Goal: Task Accomplishment & Management: Manage account settings

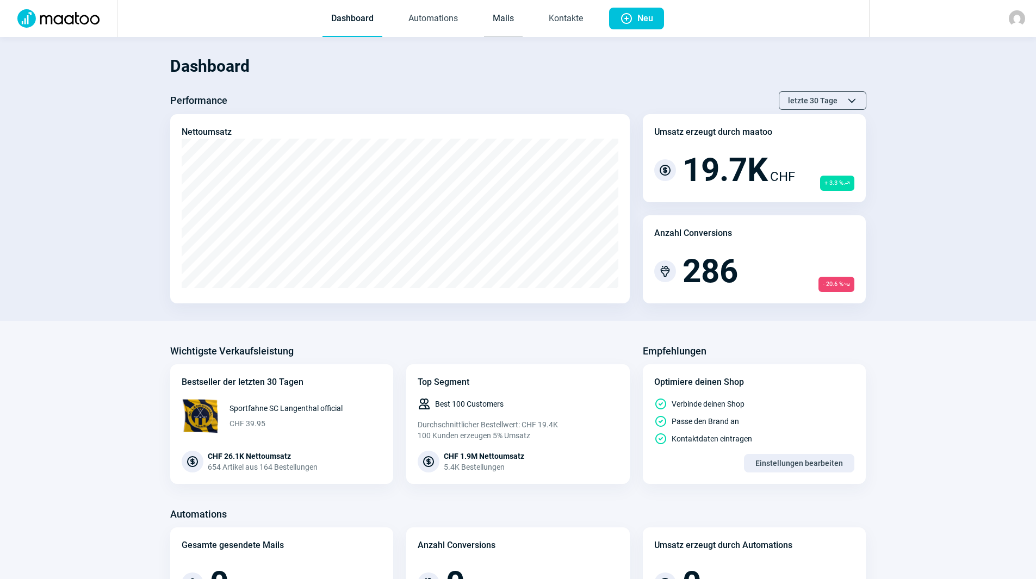
click at [513, 22] on link "Mails" at bounding box center [503, 19] width 39 height 36
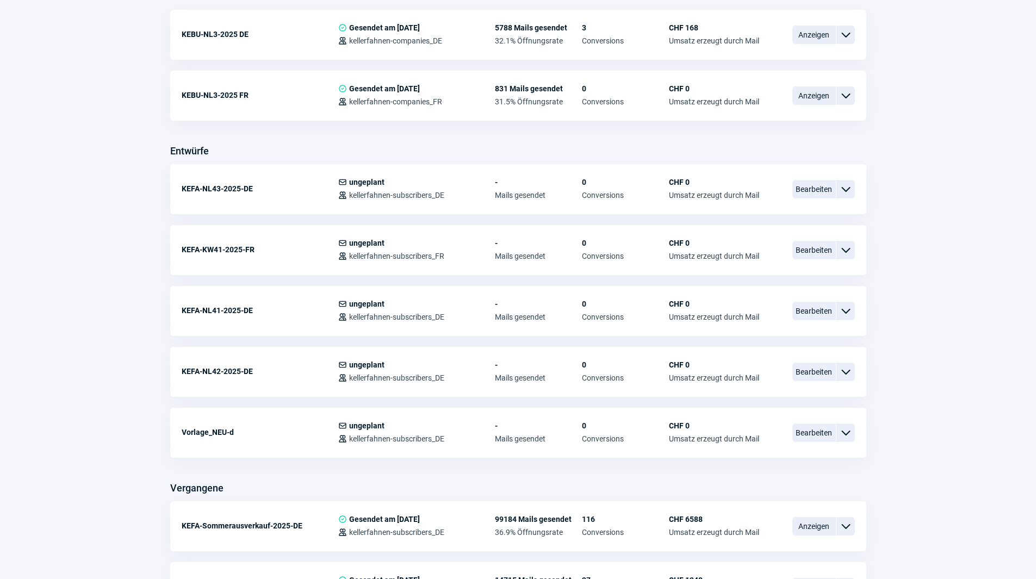
scroll to position [326, 0]
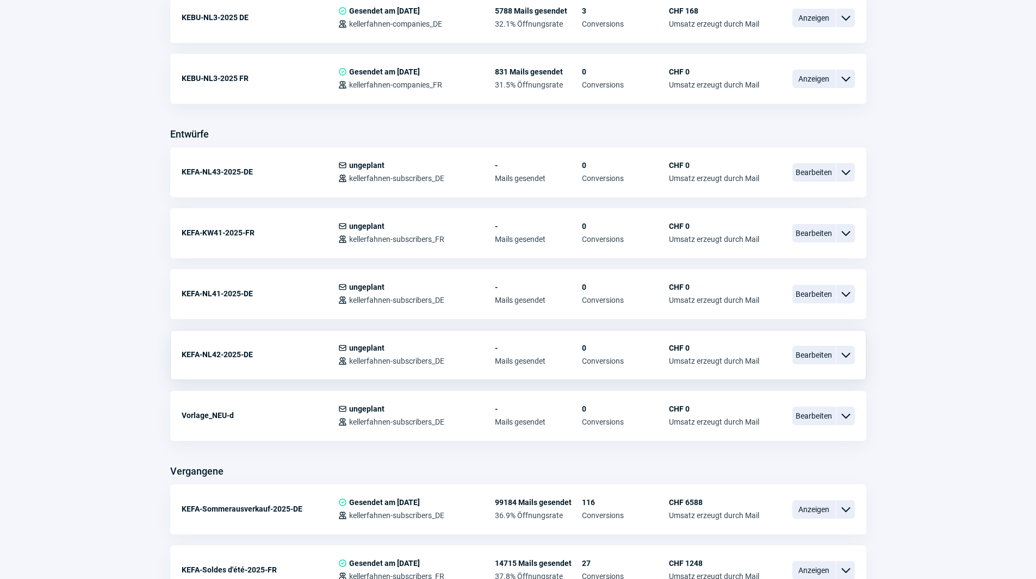
click at [843, 354] on span "ChevronDown icon" at bounding box center [845, 355] width 13 height 13
click at [844, 354] on span "ChevronDown icon" at bounding box center [845, 355] width 13 height 13
click at [808, 232] on span "Bearbeiten" at bounding box center [815, 233] width 44 height 18
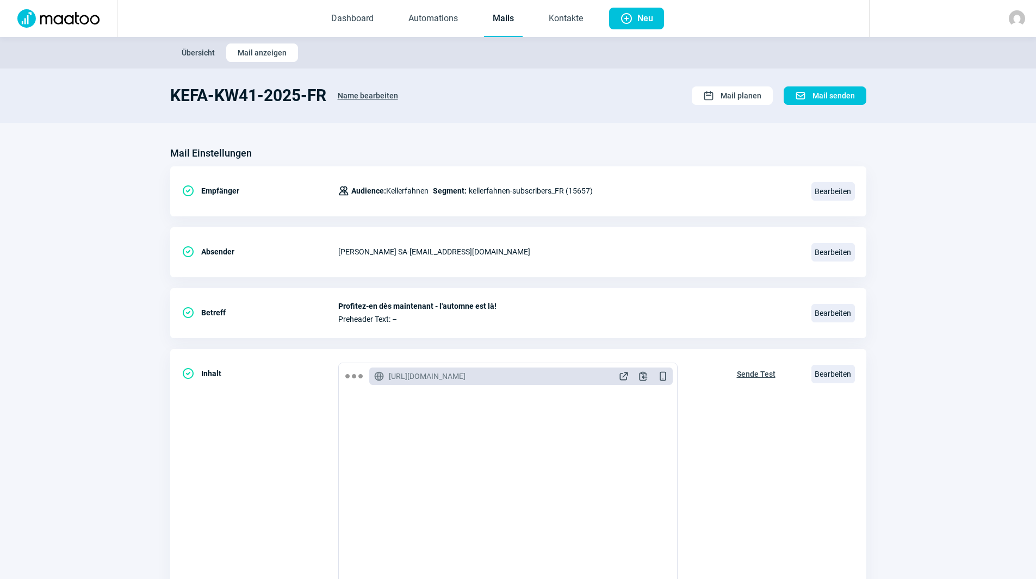
scroll to position [326, 0]
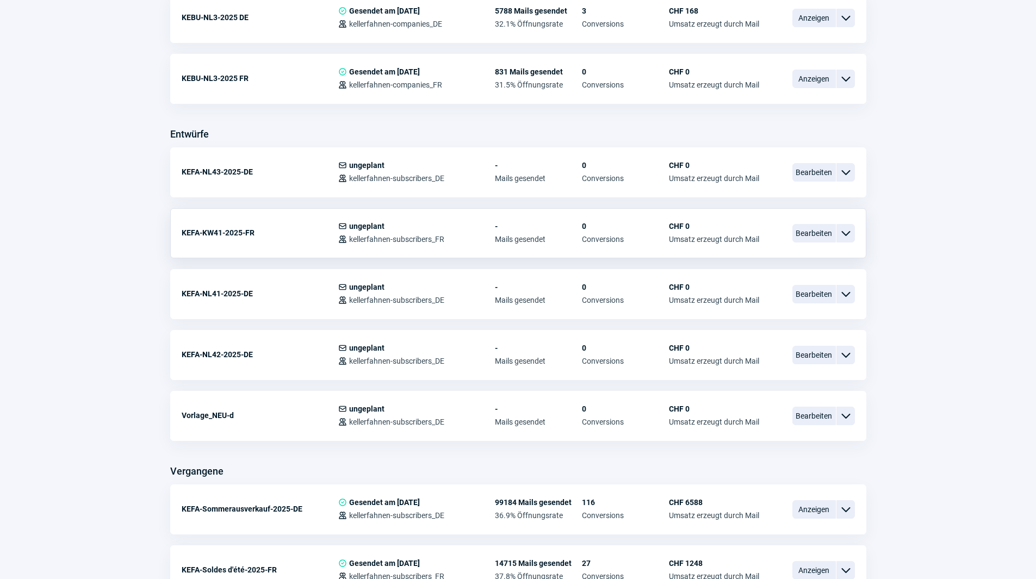
click at [843, 235] on span "ChevronDown icon" at bounding box center [845, 233] width 13 height 13
click at [765, 293] on div "Kopieren" at bounding box center [789, 298] width 131 height 20
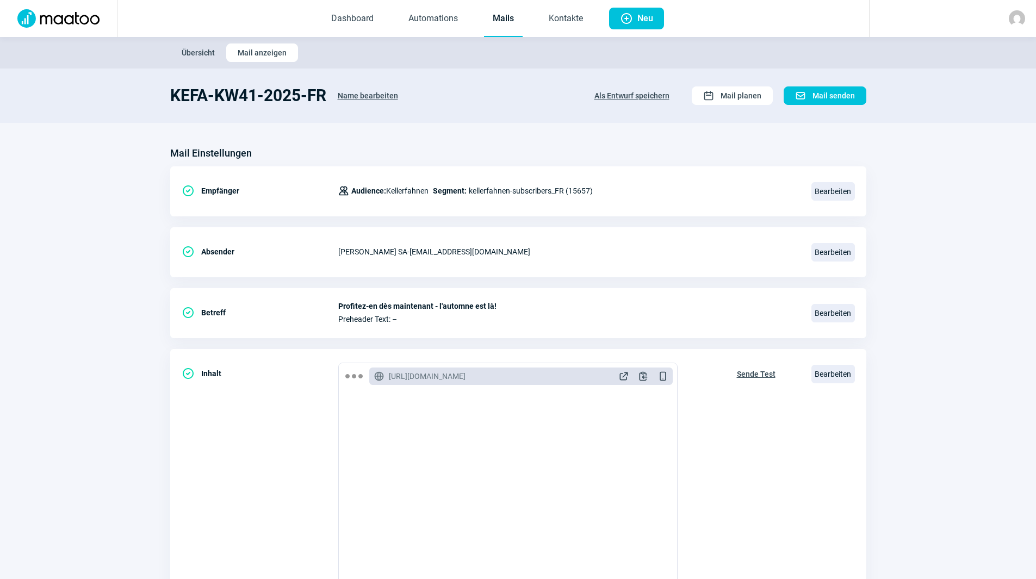
click at [372, 100] on span "Name bearbeiten" at bounding box center [368, 95] width 60 height 17
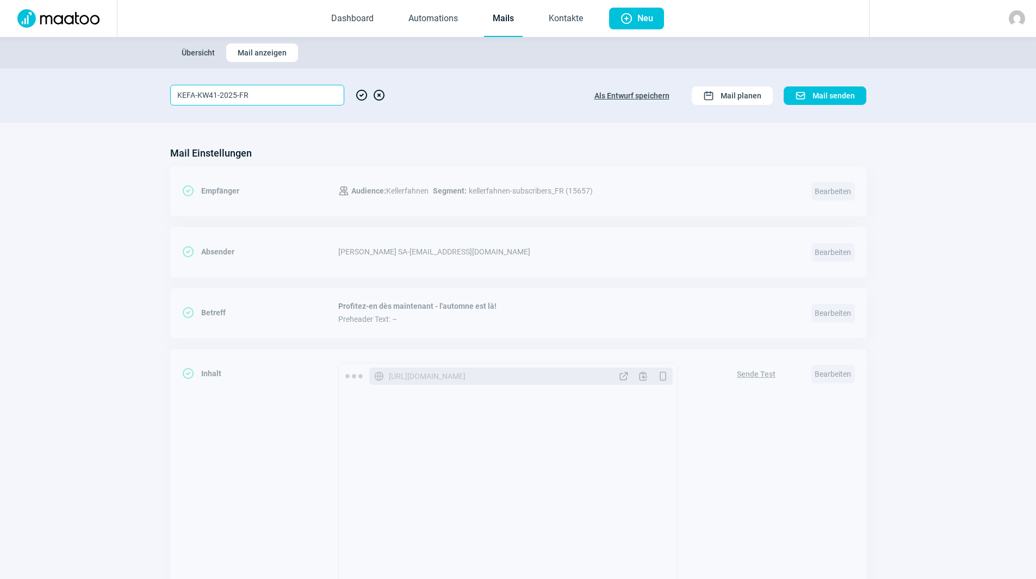
click at [217, 97] on input "KEFA-KW41-2025-FR" at bounding box center [257, 95] width 174 height 21
type input "KEFA-KW42-2025-FR"
click at [357, 92] on span "CheckCircle icon" at bounding box center [361, 95] width 13 height 21
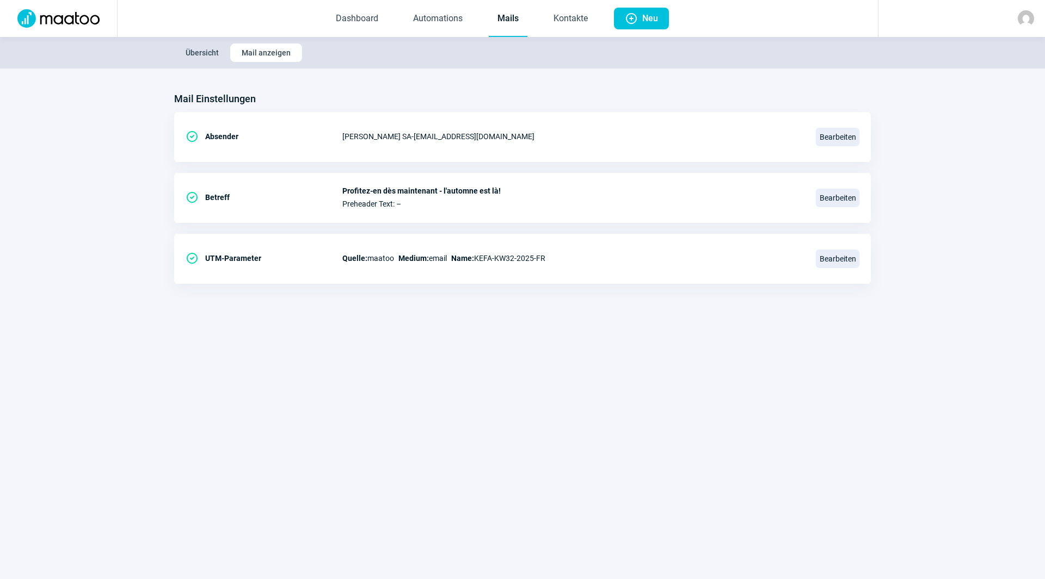
click at [507, 17] on link "Mails" at bounding box center [508, 19] width 39 height 36
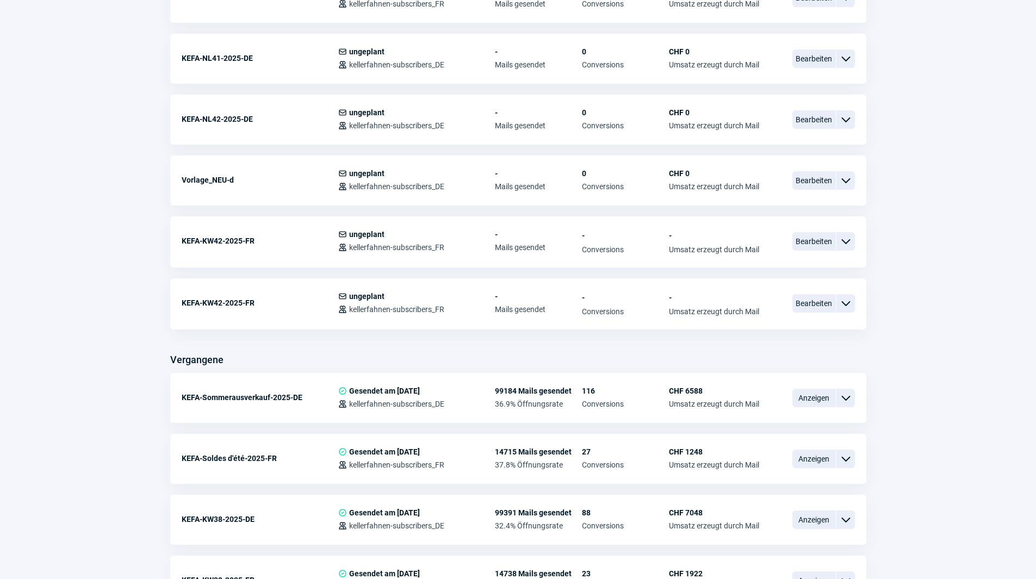
scroll to position [544, 0]
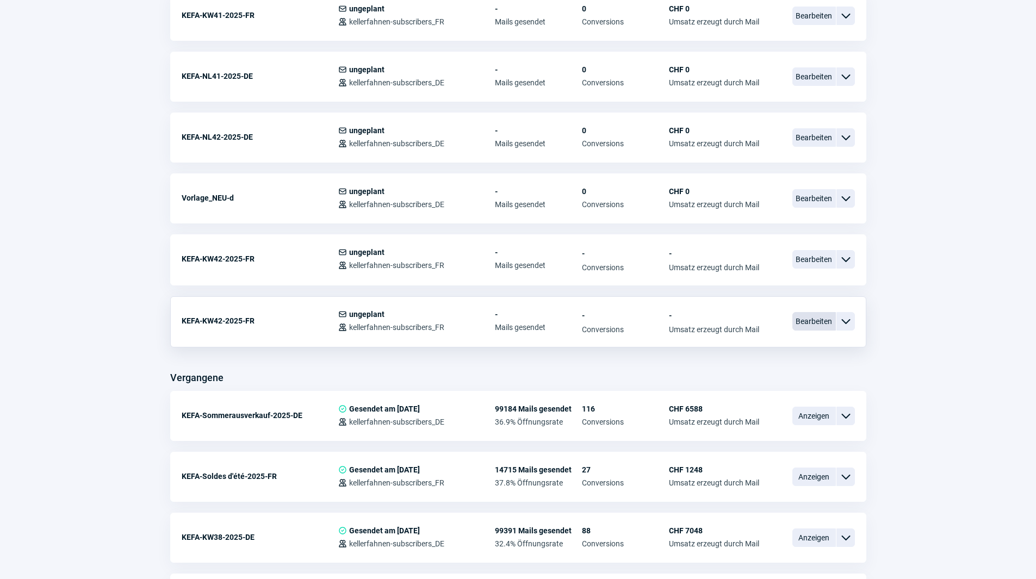
click at [817, 323] on span "Bearbeiten" at bounding box center [815, 321] width 44 height 18
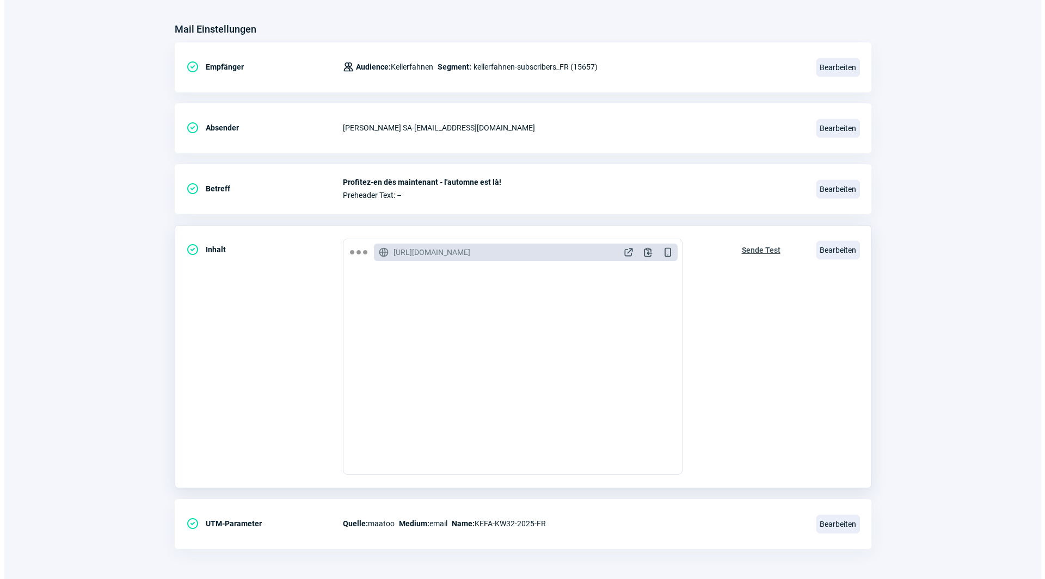
scroll to position [127, 0]
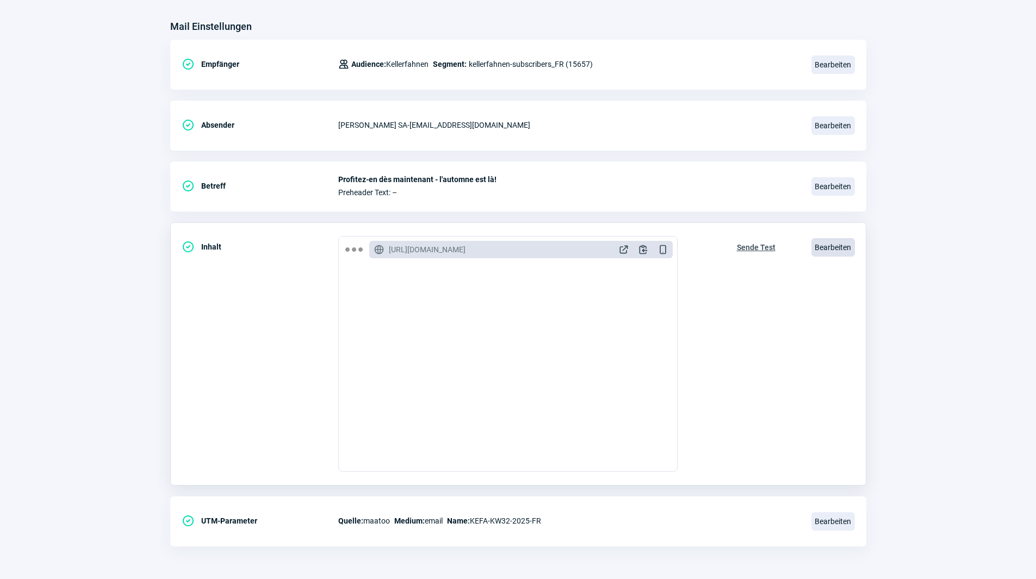
click at [833, 251] on span "Bearbeiten" at bounding box center [834, 247] width 44 height 18
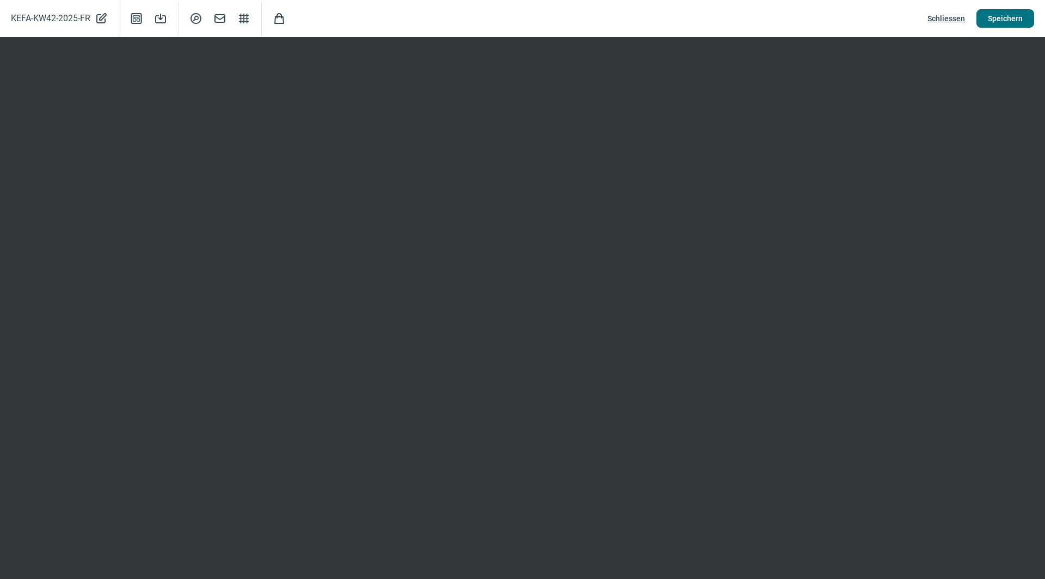
click at [1003, 25] on span "Speichern" at bounding box center [1004, 18] width 35 height 17
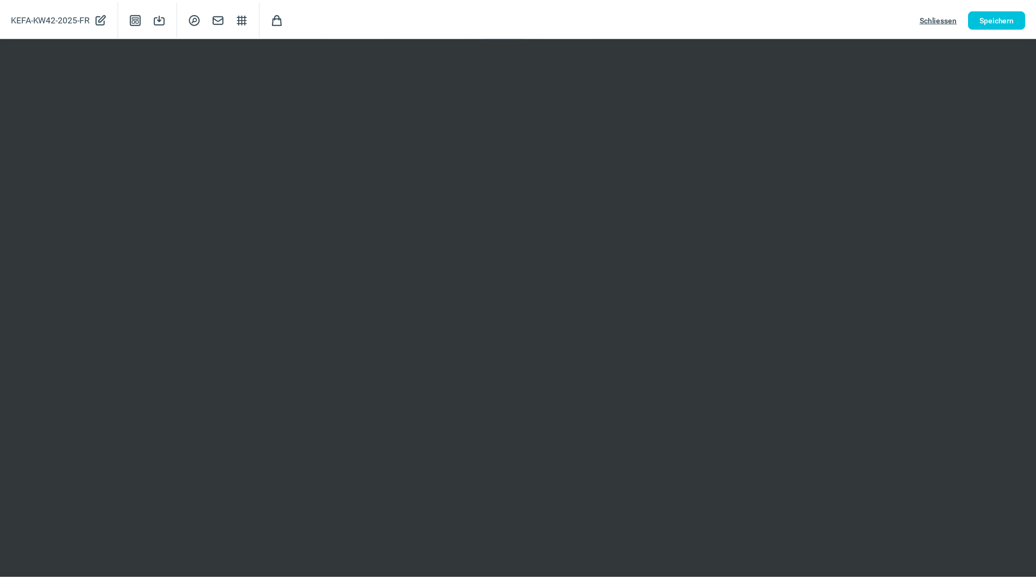
scroll to position [0, 0]
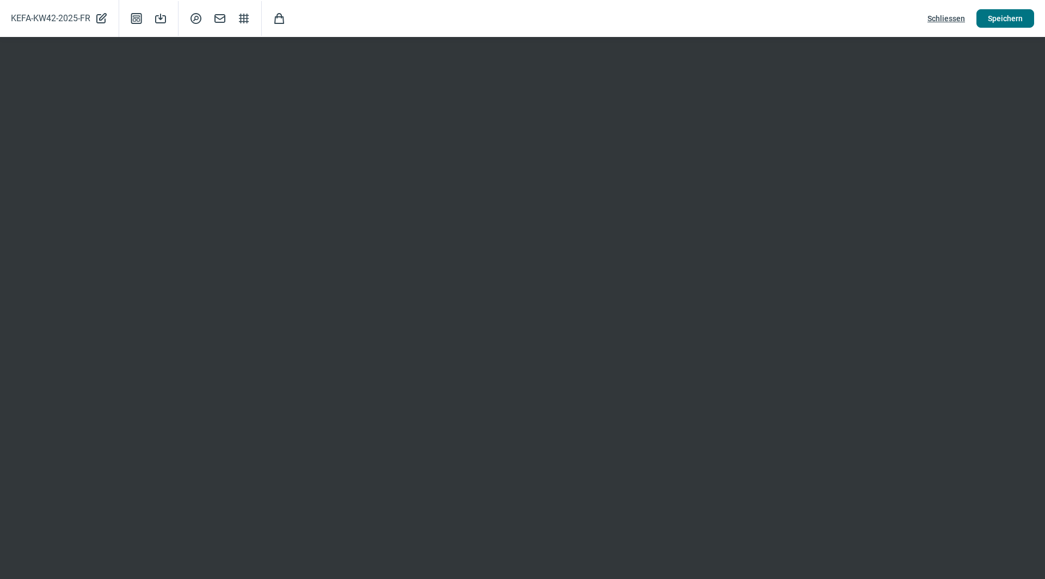
click at [999, 14] on span "Speichern" at bounding box center [1004, 18] width 35 height 17
click at [1011, 22] on span "Speichern" at bounding box center [1004, 18] width 35 height 17
click at [1003, 16] on span "Speichern" at bounding box center [1004, 18] width 35 height 17
click at [948, 20] on span "Schliessen" at bounding box center [946, 18] width 38 height 17
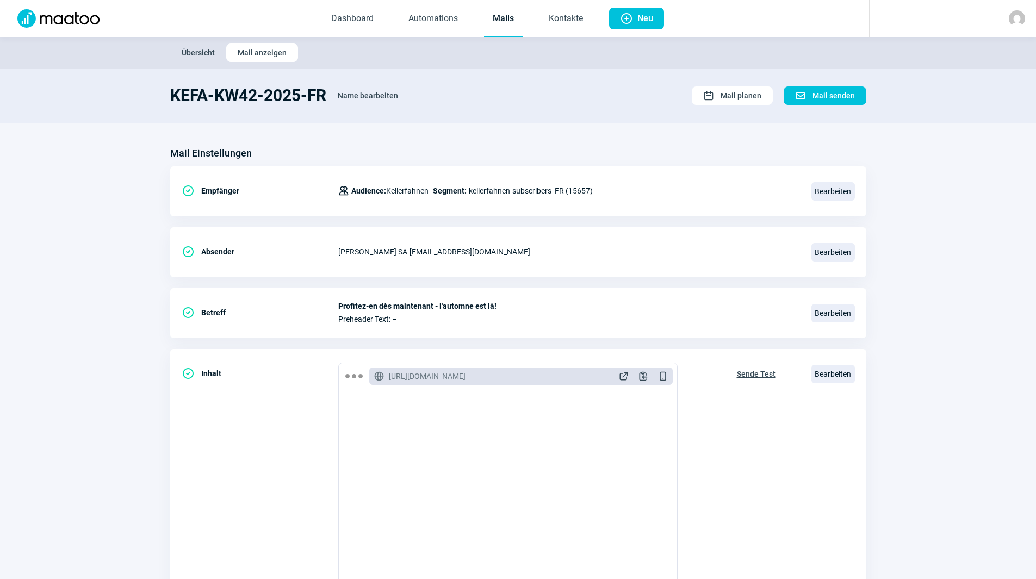
click at [497, 24] on link "Mails" at bounding box center [503, 19] width 39 height 36
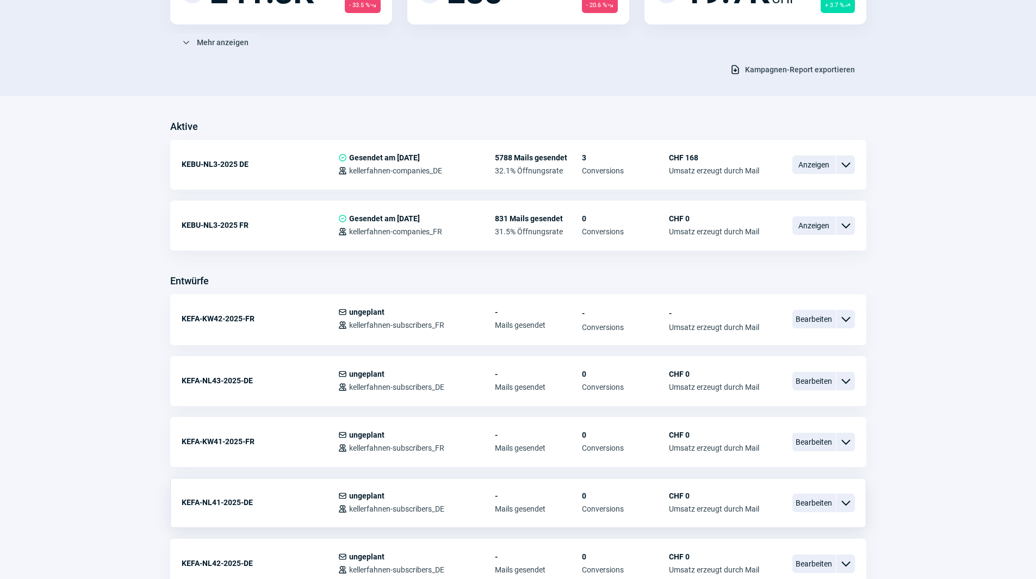
scroll to position [272, 0]
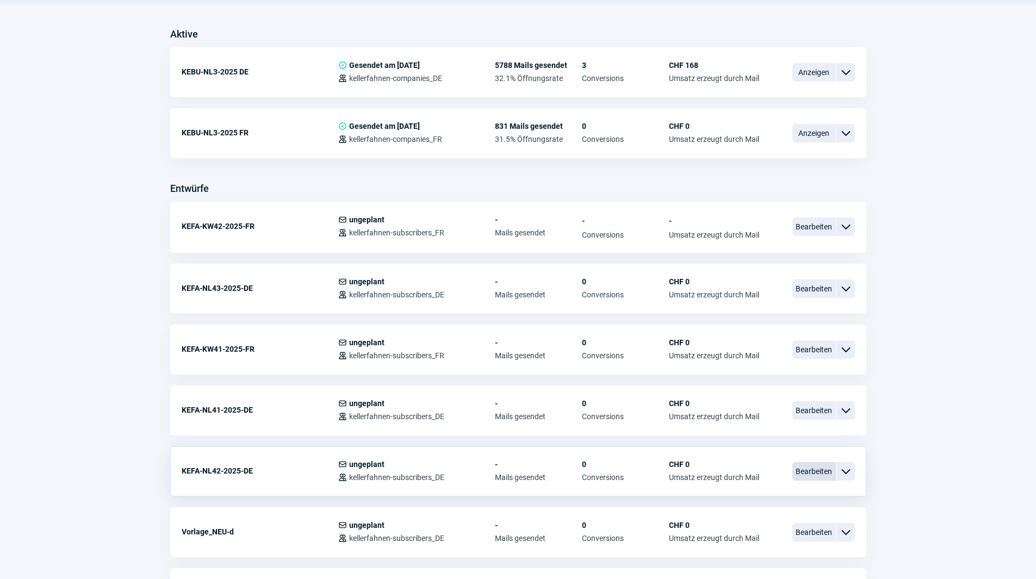
click at [816, 475] on span "Bearbeiten" at bounding box center [815, 471] width 44 height 18
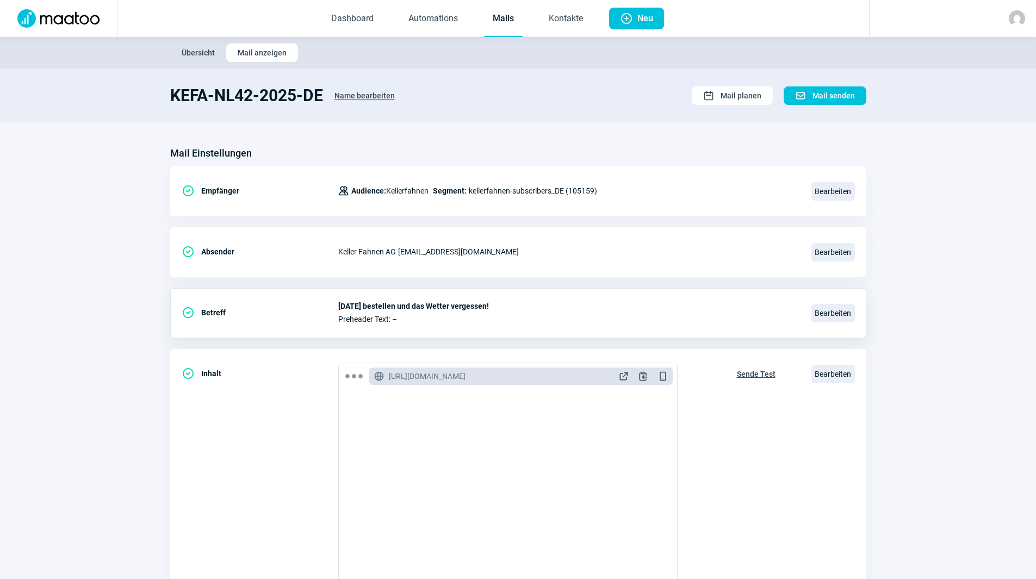
scroll to position [163, 0]
click at [836, 376] on span "Bearbeiten" at bounding box center [834, 374] width 44 height 18
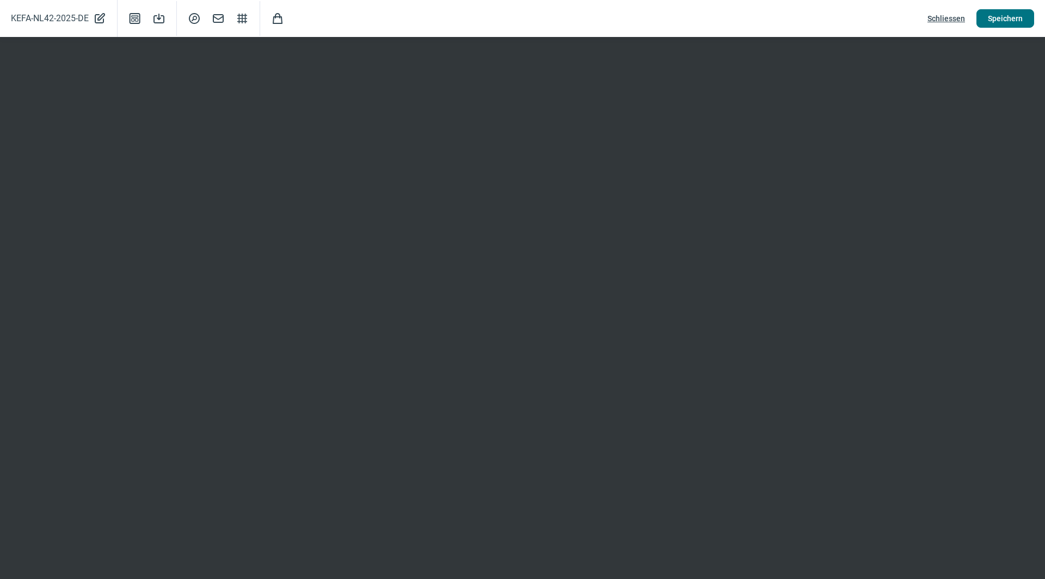
click at [1002, 21] on span "Speichern" at bounding box center [1004, 18] width 35 height 17
click at [1015, 20] on span "Speichern" at bounding box center [1004, 18] width 35 height 17
click at [953, 17] on span "Schliessen" at bounding box center [946, 18] width 38 height 17
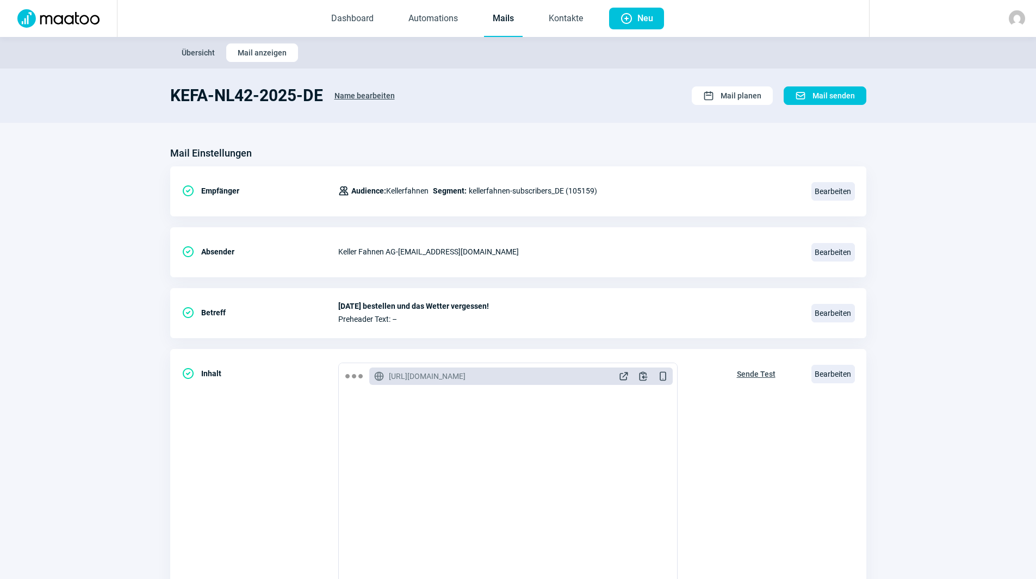
click at [496, 18] on link "Mails" at bounding box center [503, 19] width 39 height 36
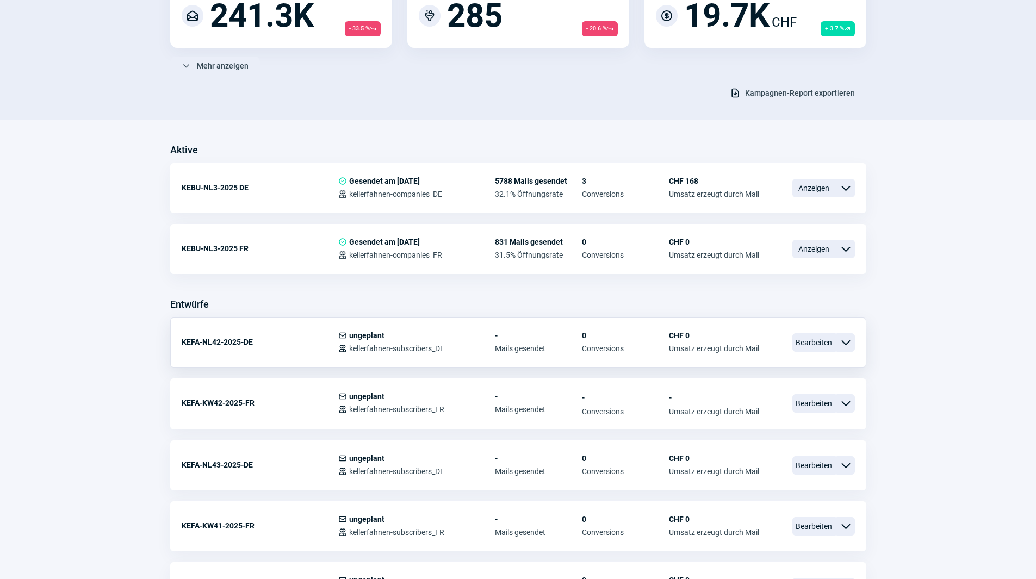
scroll to position [218, 0]
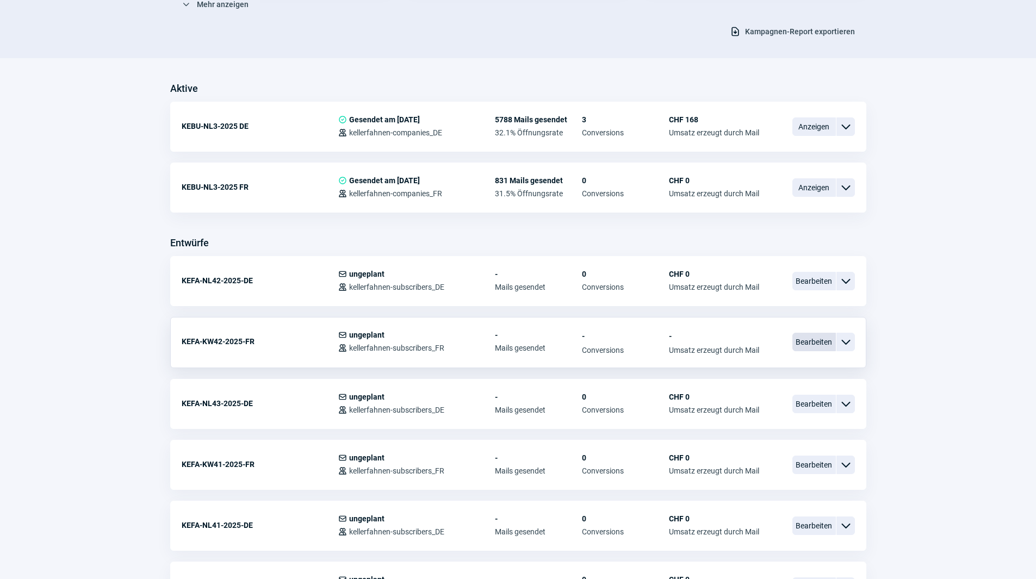
click at [818, 340] on span "Bearbeiten" at bounding box center [815, 342] width 44 height 18
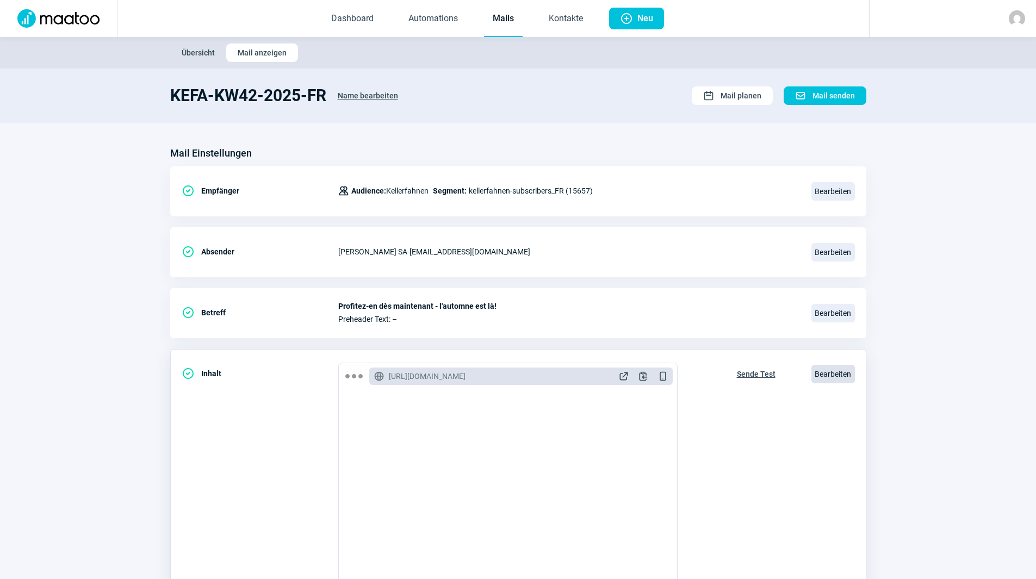
click at [823, 373] on span "Bearbeiten" at bounding box center [834, 374] width 44 height 18
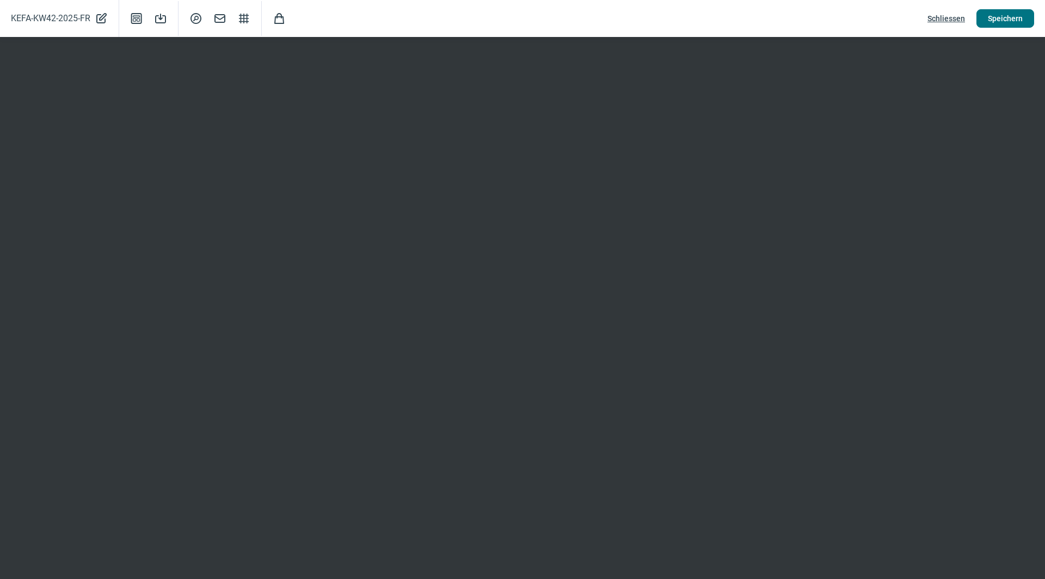
click at [1002, 16] on span "Speichern" at bounding box center [1004, 18] width 35 height 17
click at [1005, 23] on span "Speichern" at bounding box center [1004, 18] width 35 height 17
click at [1011, 21] on span "Speichern" at bounding box center [1004, 18] width 35 height 17
click at [1017, 22] on span "Speichern" at bounding box center [1004, 18] width 35 height 17
click at [1008, 23] on span "Speichern" at bounding box center [1004, 18] width 35 height 17
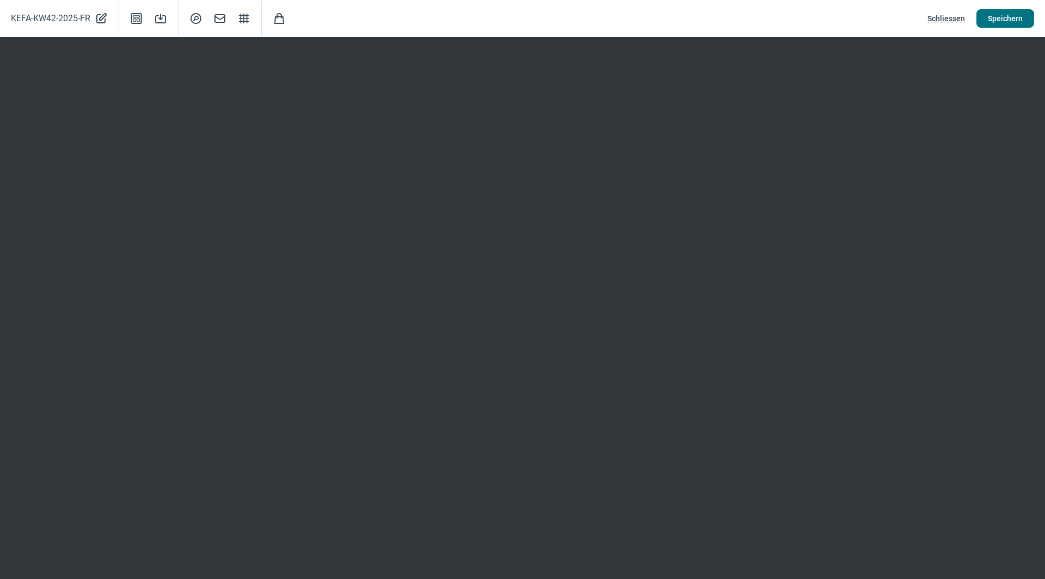
click at [1003, 14] on span "Speichern" at bounding box center [1004, 18] width 35 height 17
click at [999, 25] on span "Speichern" at bounding box center [1004, 18] width 35 height 17
click at [1009, 4] on div "KEFA-KW42-2025-FR PencilAlt icon Template icon Save icon SearchCircle icon Mail…" at bounding box center [522, 18] width 1045 height 37
click at [1007, 13] on span "Speichern" at bounding box center [1004, 18] width 35 height 17
click at [1012, 15] on span "Speichern" at bounding box center [1004, 18] width 35 height 17
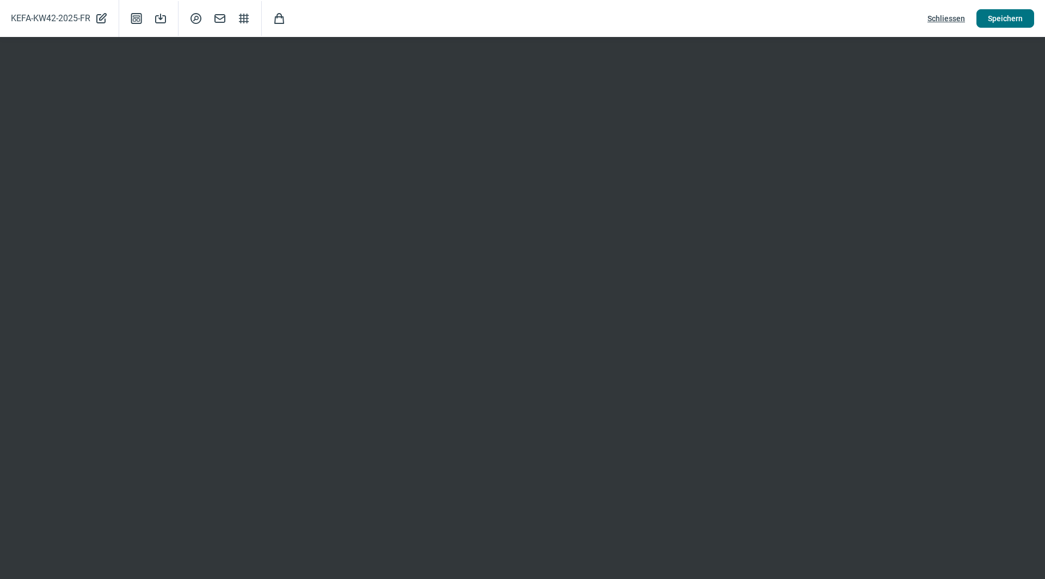
click at [1011, 19] on span "Speichern" at bounding box center [1004, 18] width 35 height 17
click at [935, 21] on span "Schliessen" at bounding box center [946, 18] width 38 height 17
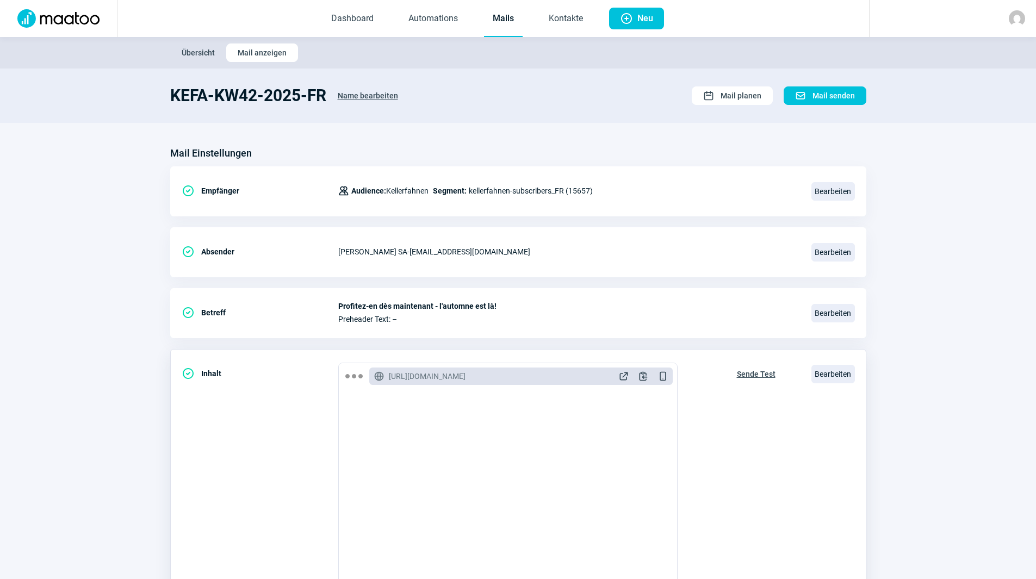
click at [758, 371] on span "Sende Test" at bounding box center [756, 374] width 39 height 17
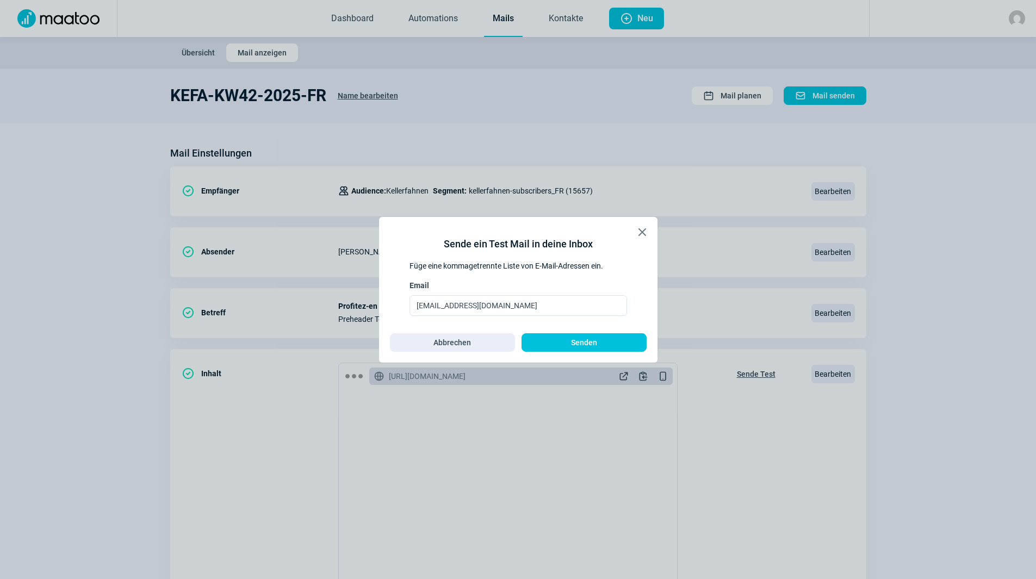
click at [645, 230] on span "X icon" at bounding box center [642, 232] width 13 height 13
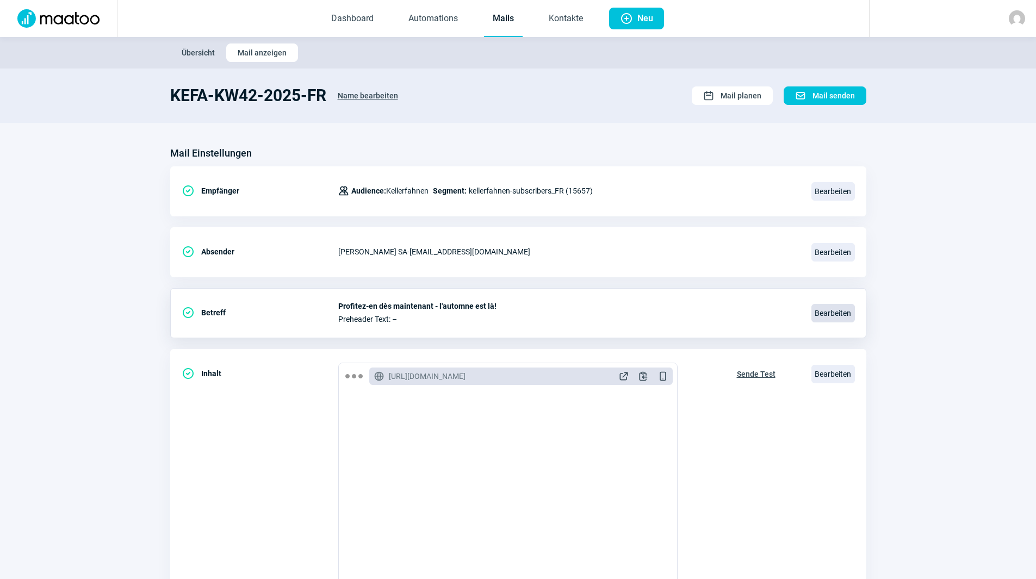
click at [848, 314] on span "Bearbeiten" at bounding box center [834, 313] width 44 height 18
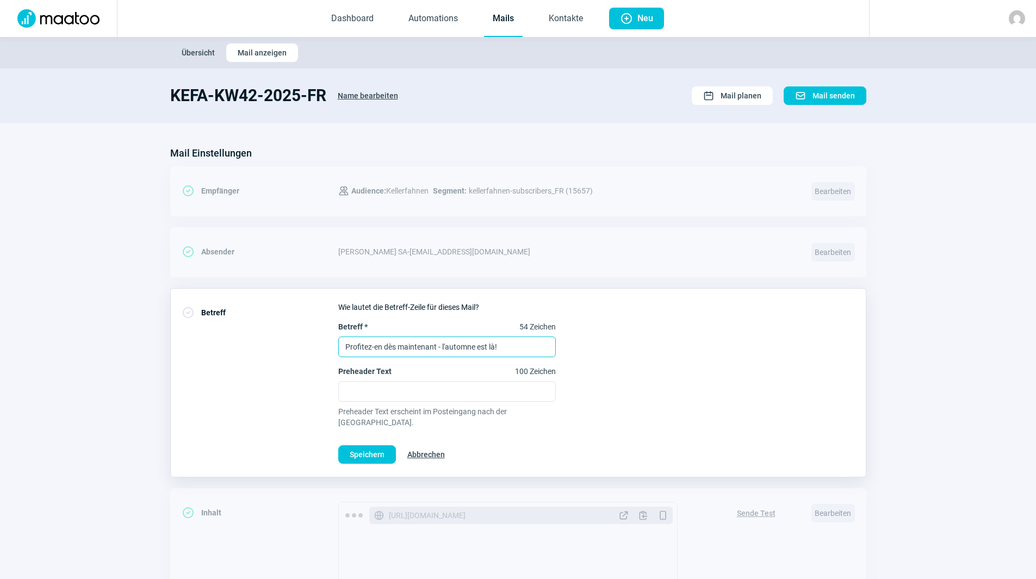
drag, startPoint x: 503, startPoint y: 349, endPoint x: 226, endPoint y: 323, distance: 278.1
click at [226, 323] on div "CheckCircle icon Betreff Wie lautet die Betreff-Zeile für dieses Mail? Betreff …" at bounding box center [518, 382] width 696 height 189
paste input "Commandez aujourd'hui et oubliez la météo"
type input "Commandez aujourd'hui et oubliez la météo"
click at [732, 335] on div "Betreff * 59 Zeichen Commandez aujourd'hui et oubliez la météo Preheader Text 1…" at bounding box center [596, 375] width 517 height 107
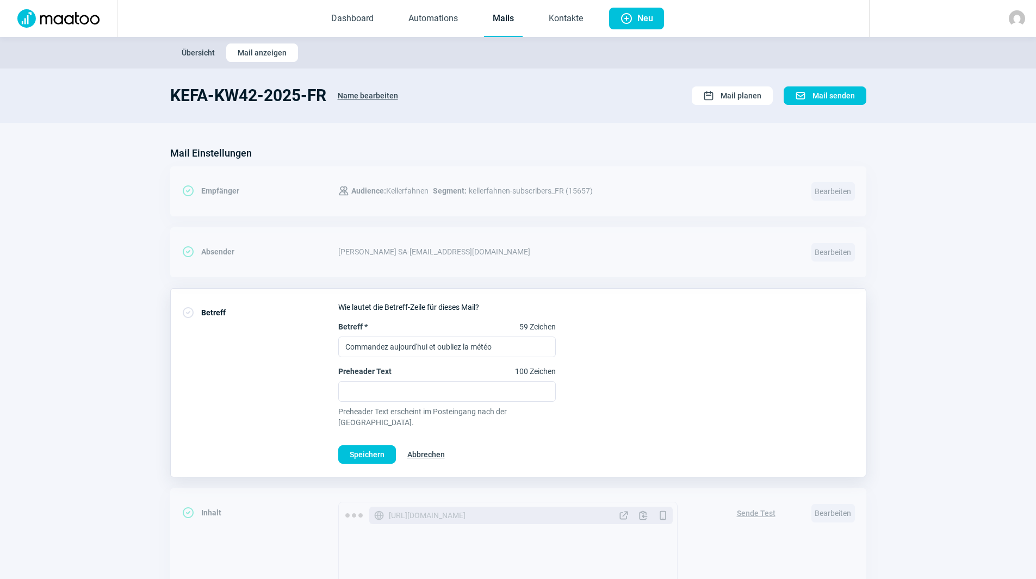
click at [366, 434] on div "Wie lautet die Betreff-Zeile für dieses Mail? Betreff * 59 Zeichen Commandez au…" at bounding box center [596, 383] width 517 height 162
click at [363, 446] on span "Speichern" at bounding box center [367, 454] width 35 height 17
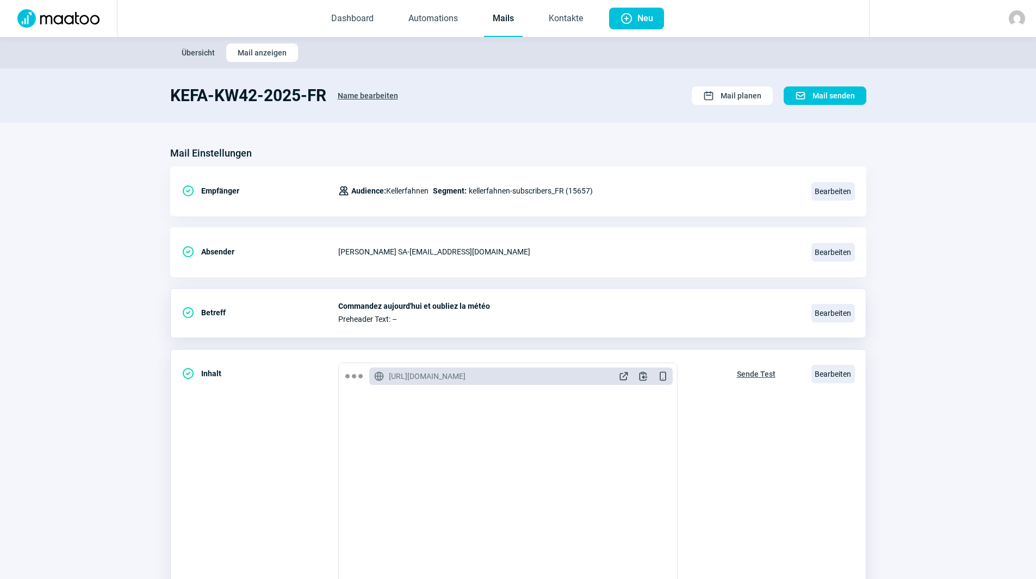
click at [756, 374] on span "Sende Test" at bounding box center [756, 374] width 39 height 17
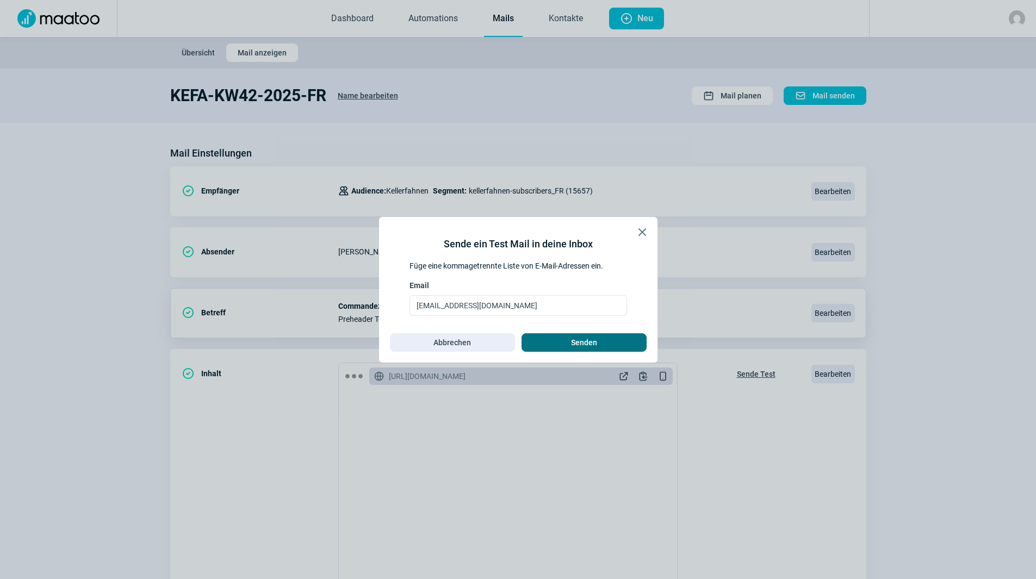
click at [572, 345] on span "Senden" at bounding box center [584, 342] width 26 height 17
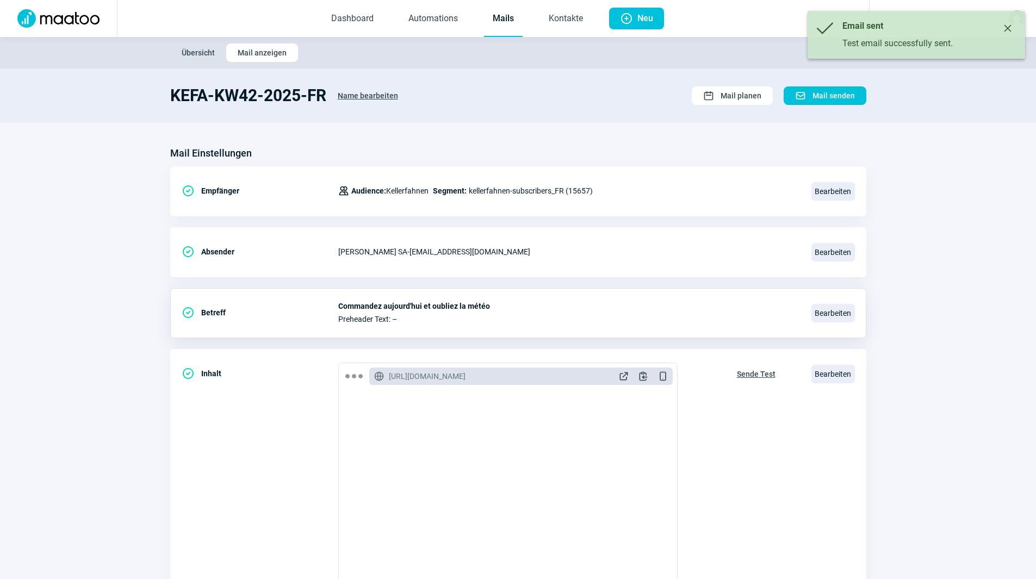
click at [1009, 23] on button "Close" at bounding box center [1007, 28] width 17 height 17
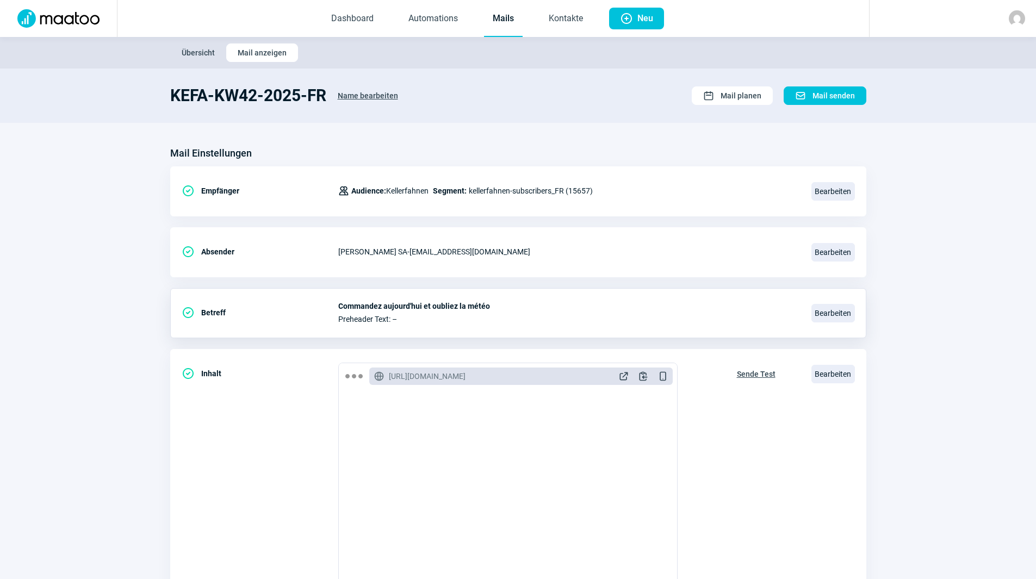
click at [501, 9] on link "Mails" at bounding box center [503, 19] width 39 height 36
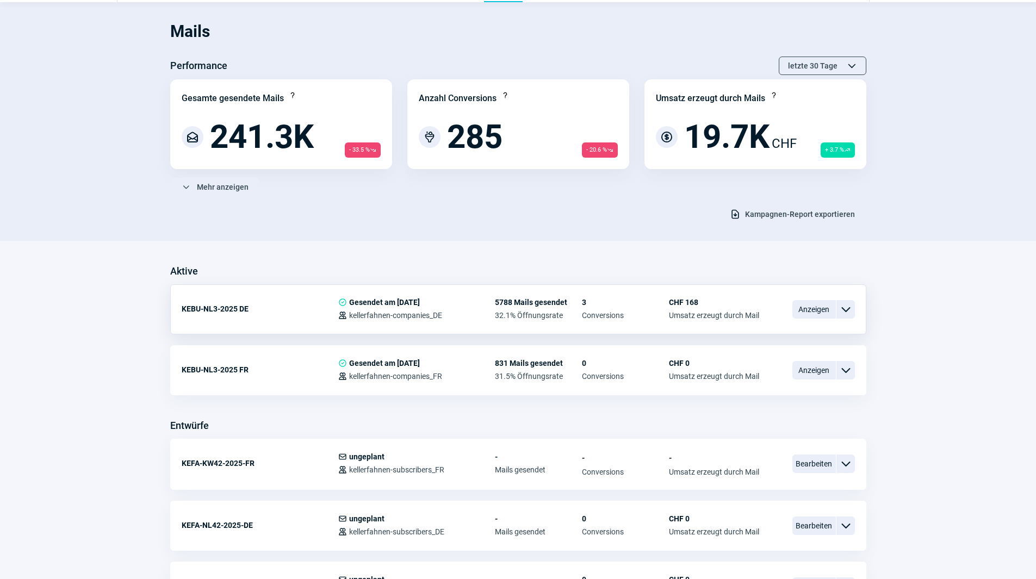
scroll to position [218, 0]
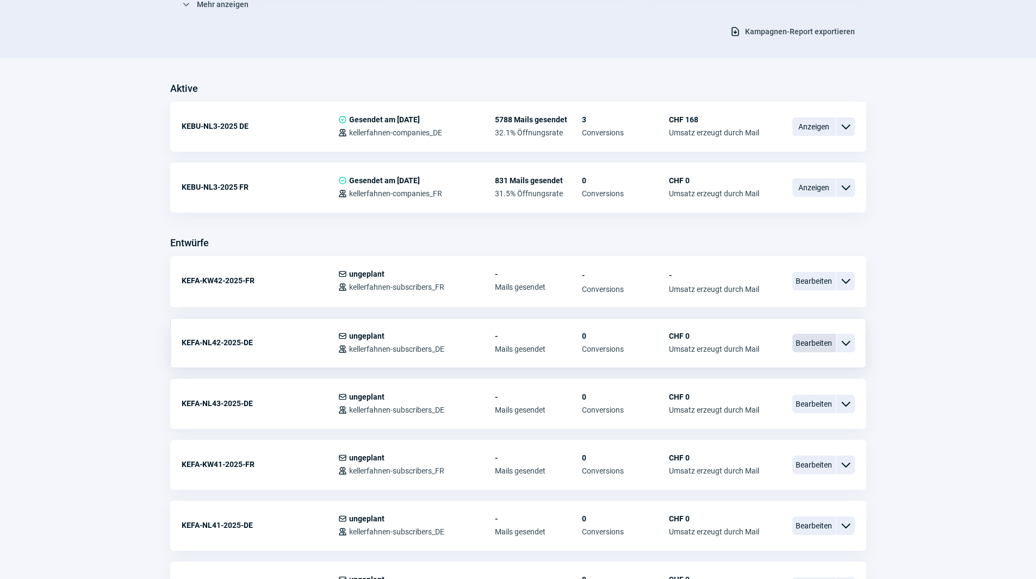
click at [820, 339] on span "Bearbeiten" at bounding box center [815, 343] width 44 height 18
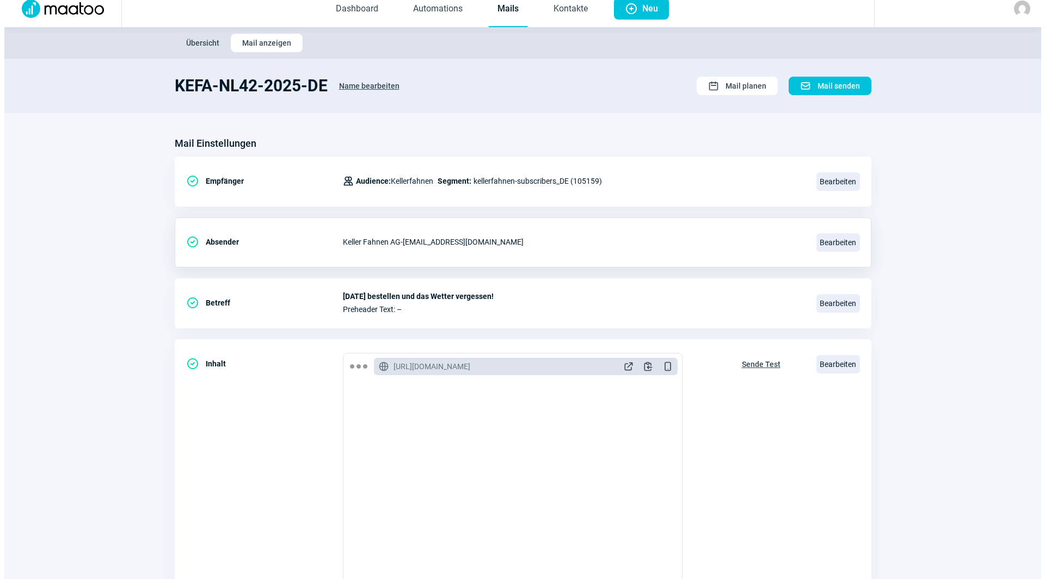
scroll to position [127, 0]
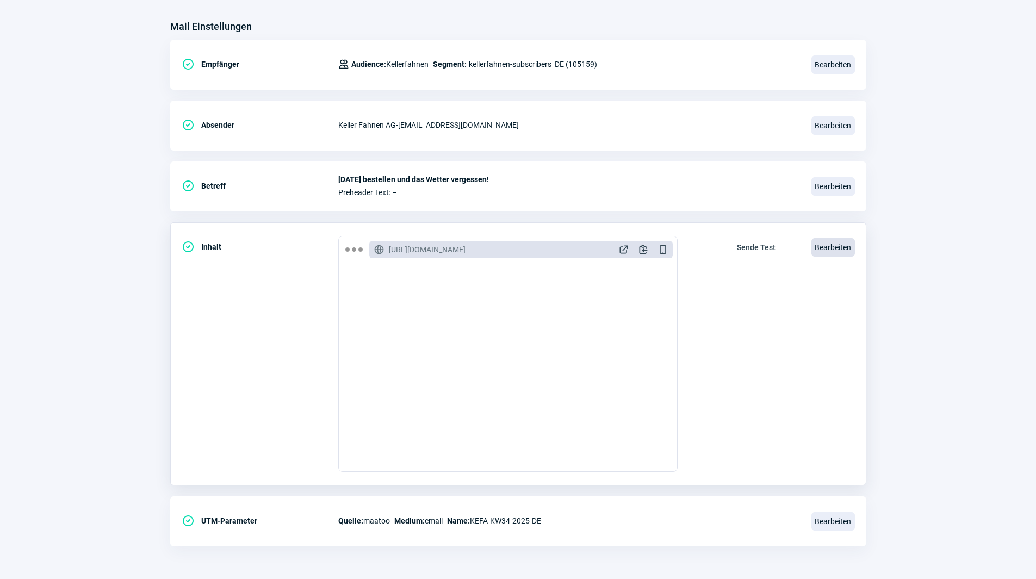
click at [838, 248] on span "Bearbeiten" at bounding box center [834, 247] width 44 height 18
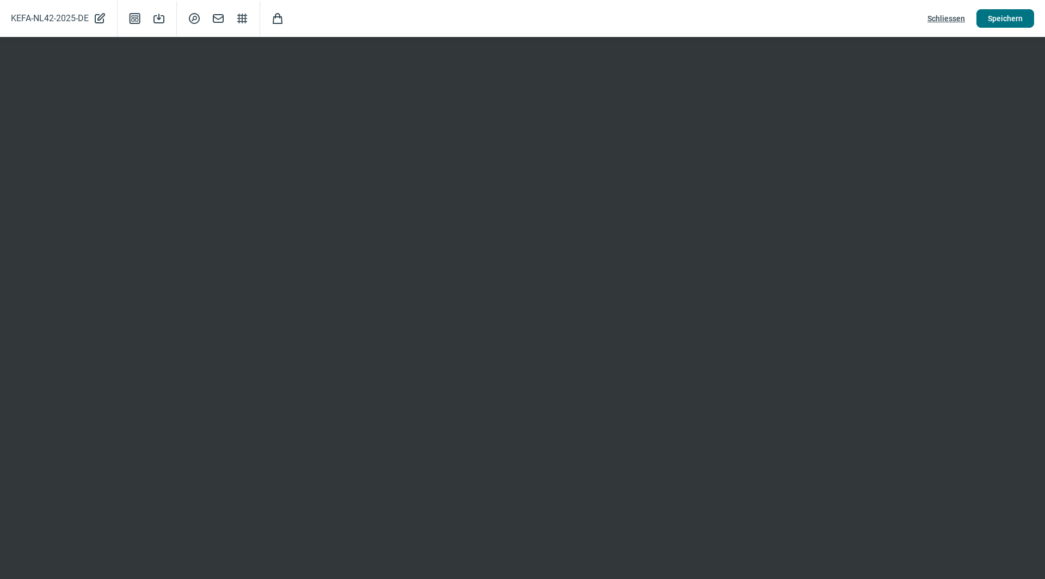
click at [1011, 17] on span "Speichern" at bounding box center [1004, 18] width 35 height 17
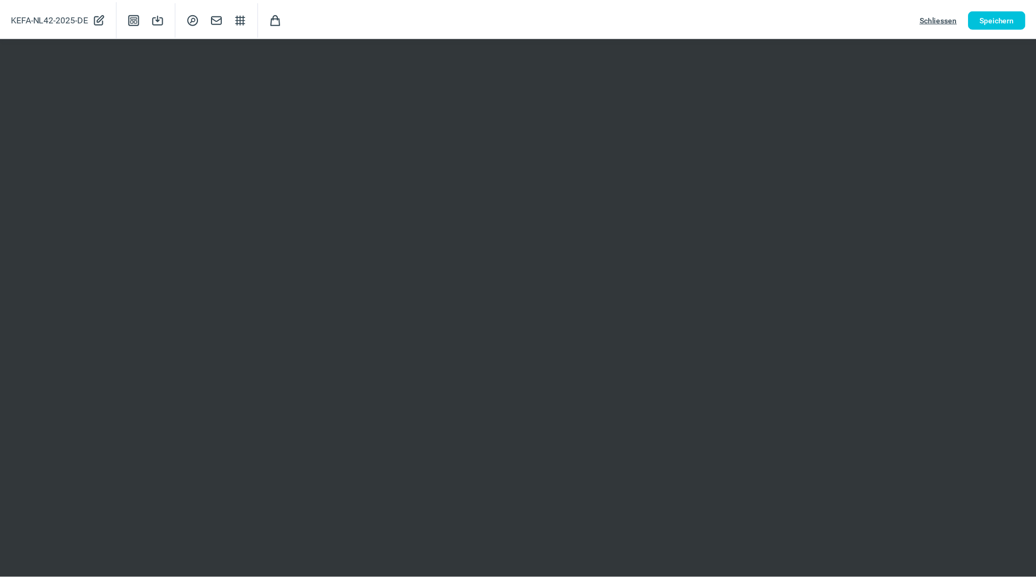
scroll to position [0, 0]
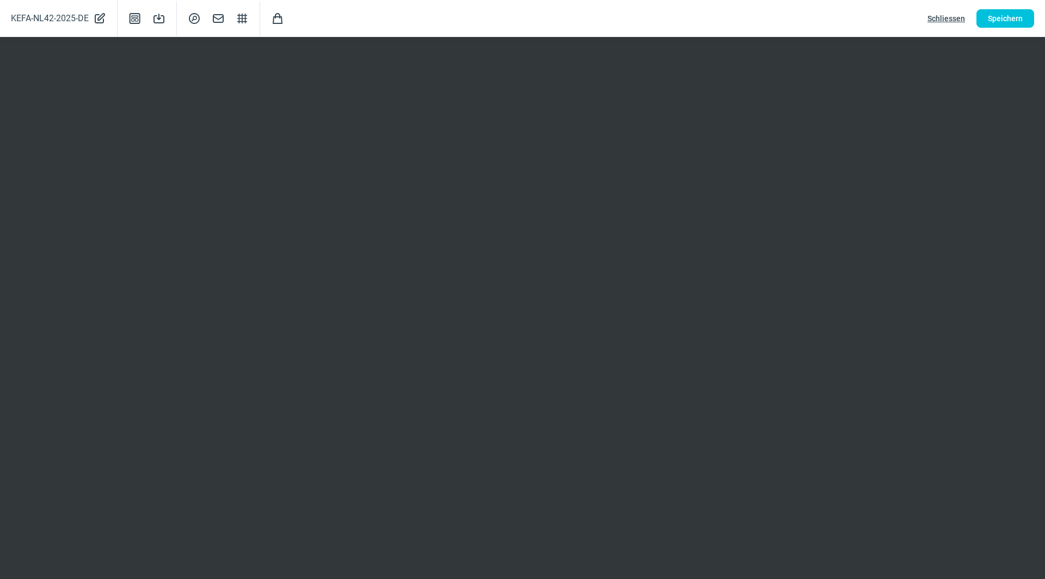
click at [954, 17] on span "Schliessen" at bounding box center [946, 18] width 38 height 17
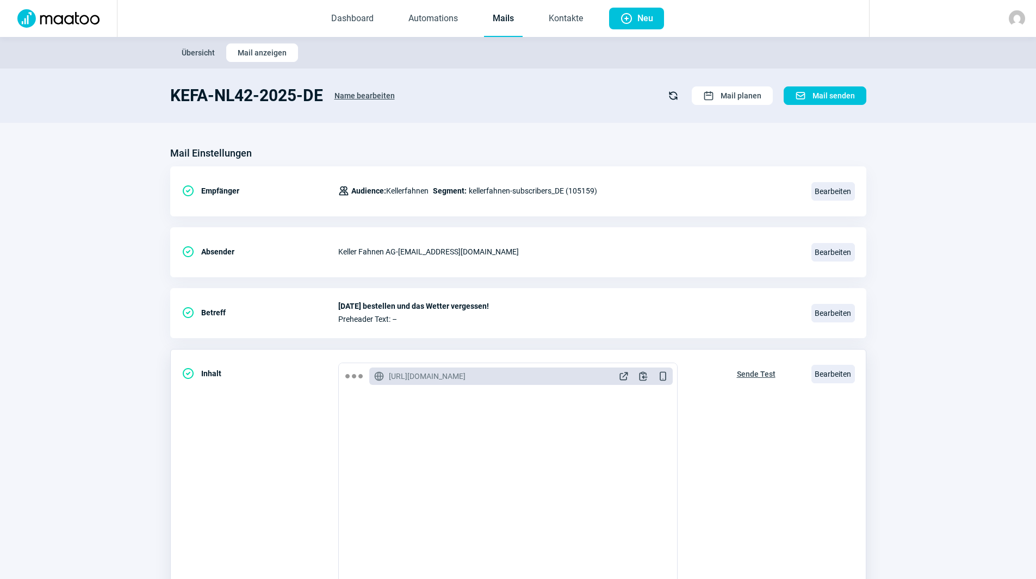
click at [752, 377] on span "Sende Test" at bounding box center [756, 374] width 39 height 17
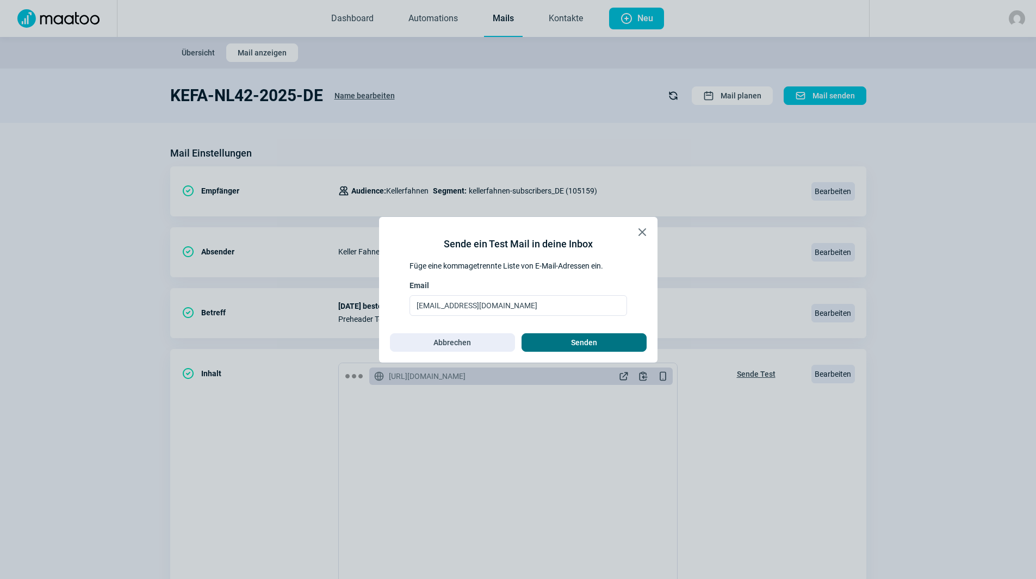
drag, startPoint x: 634, startPoint y: 344, endPoint x: 615, endPoint y: 347, distance: 19.2
click at [634, 344] on span "Senden" at bounding box center [584, 342] width 102 height 17
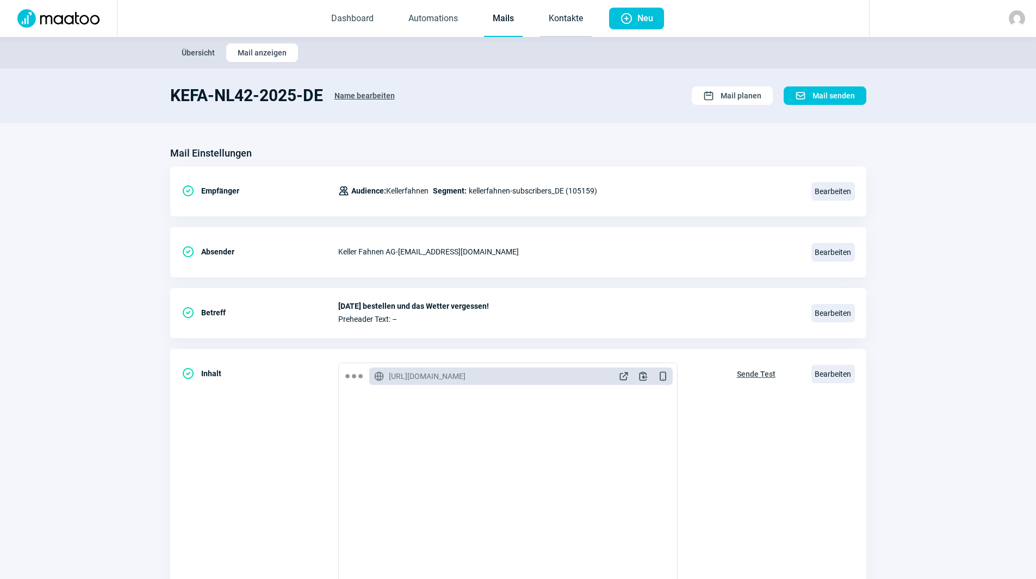
click at [561, 15] on link "Kontakte" at bounding box center [566, 19] width 52 height 36
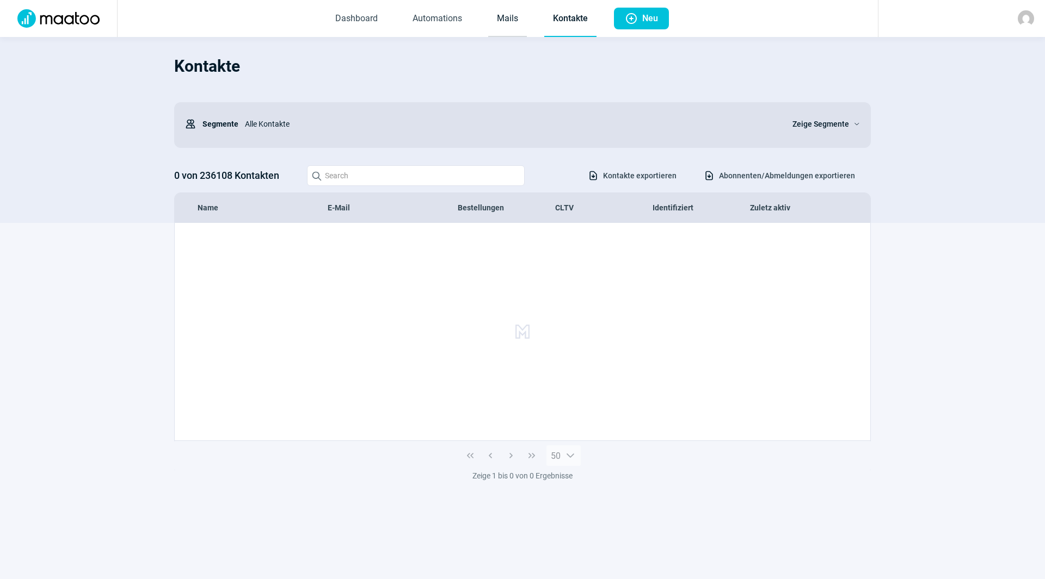
click at [499, 26] on link "Mails" at bounding box center [507, 19] width 39 height 36
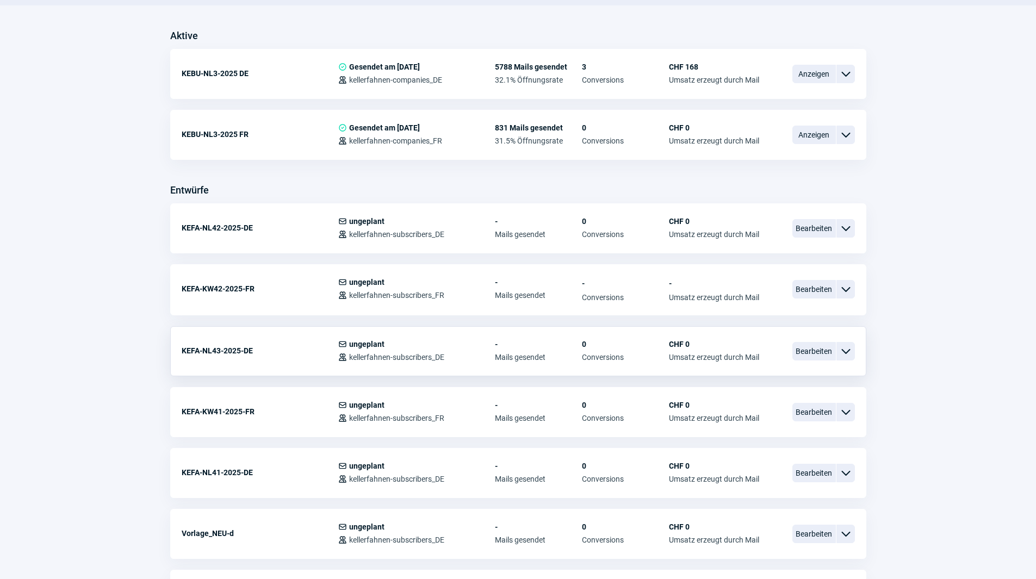
scroll to position [272, 0]
click at [844, 409] on span "ChevronDown icon" at bounding box center [845, 410] width 13 height 13
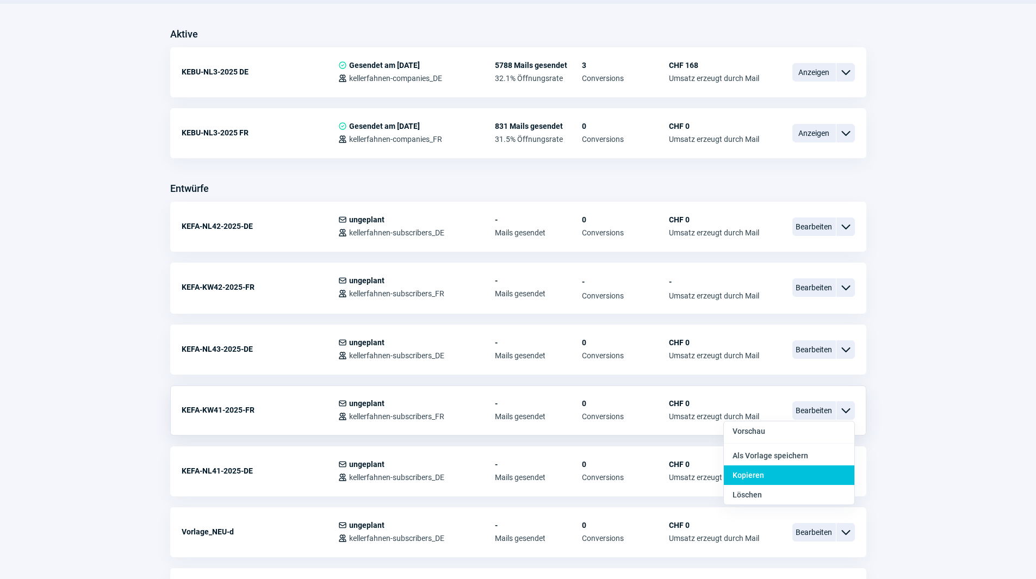
click at [779, 475] on div "Kopieren" at bounding box center [789, 476] width 131 height 20
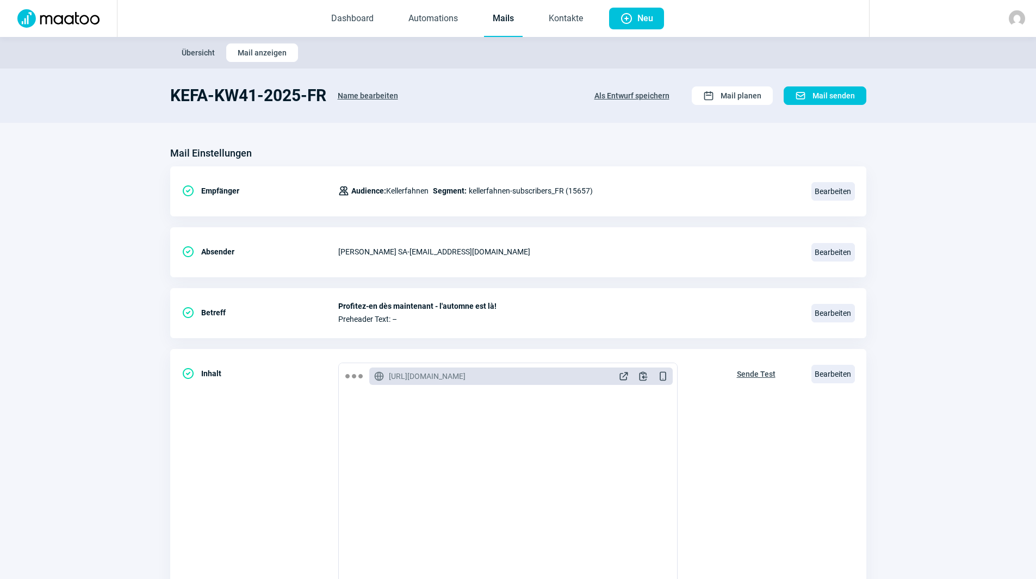
click at [384, 96] on span "Name bearbeiten" at bounding box center [368, 95] width 60 height 17
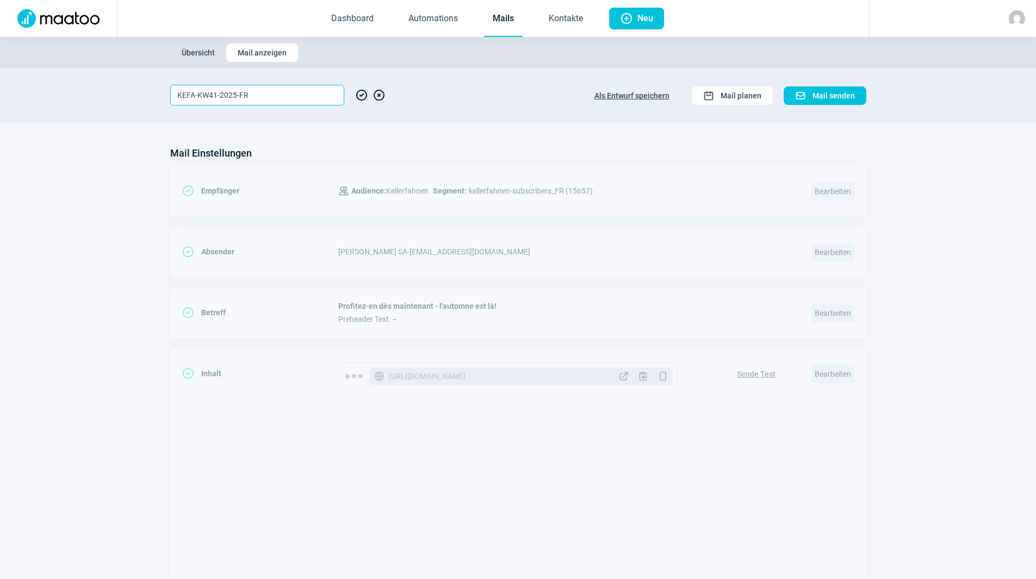
click at [215, 96] on input "KEFA-KW41-2025-FR" at bounding box center [257, 95] width 174 height 21
type input "KEFA-KW43-2025-FR"
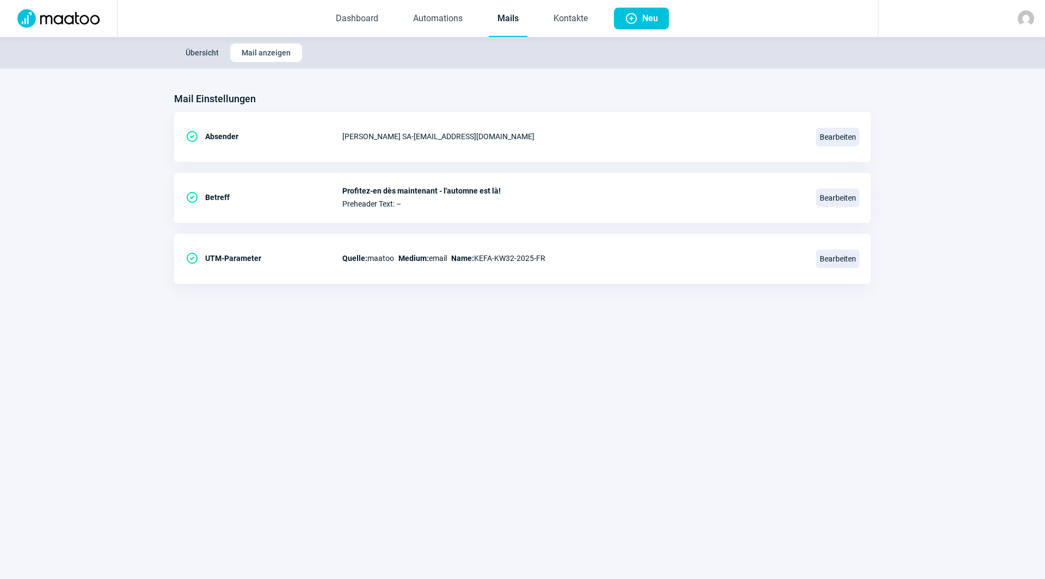
click at [505, 22] on link "Mails" at bounding box center [508, 19] width 39 height 36
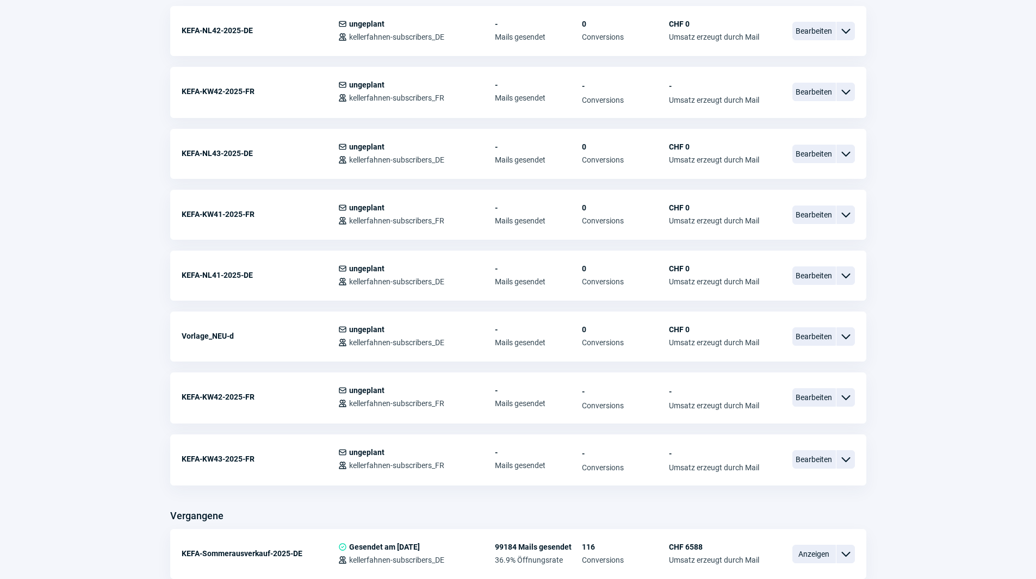
scroll to position [490, 0]
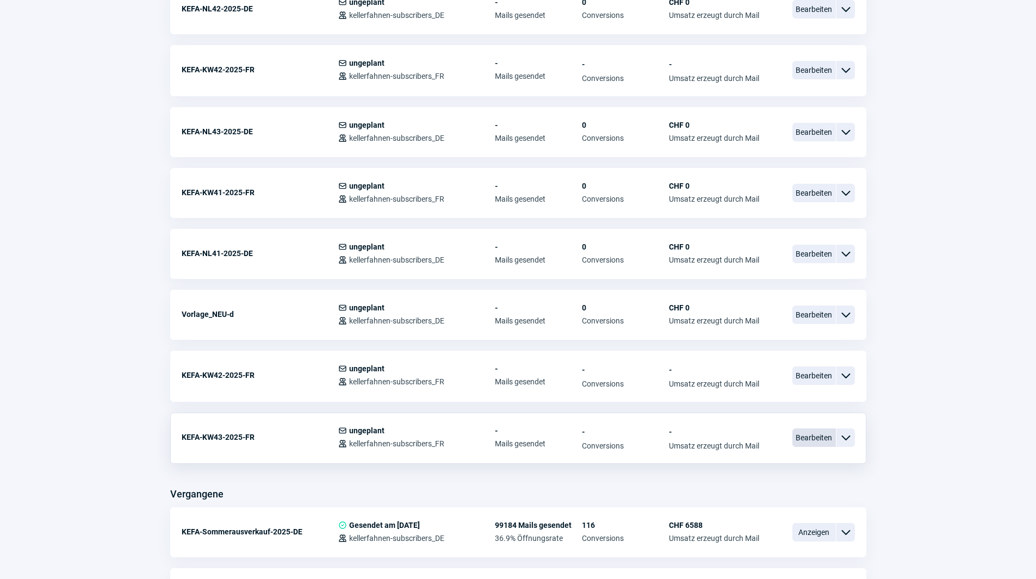
click at [810, 440] on span "Bearbeiten" at bounding box center [815, 438] width 44 height 18
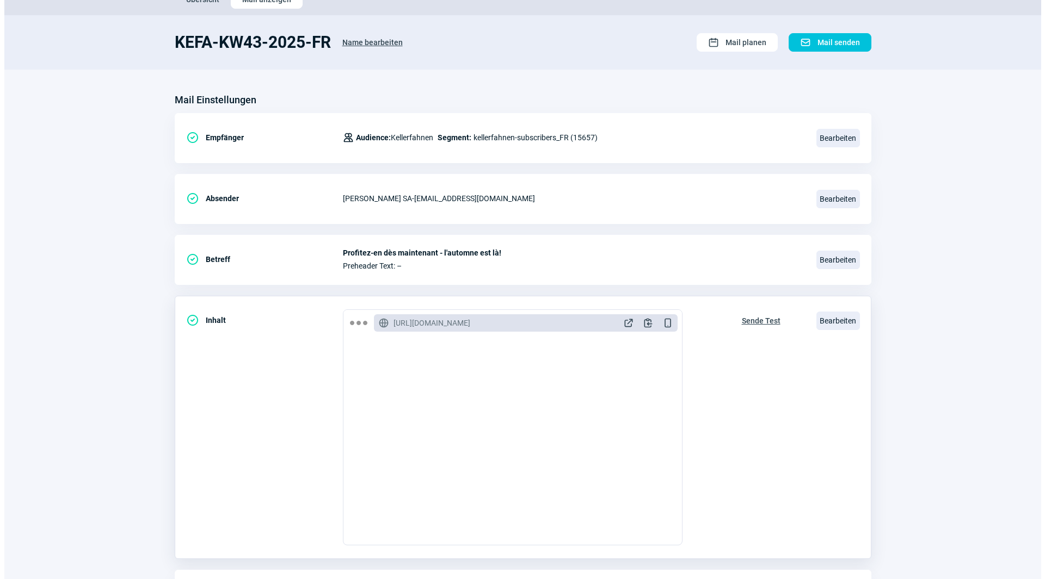
scroll to position [127, 0]
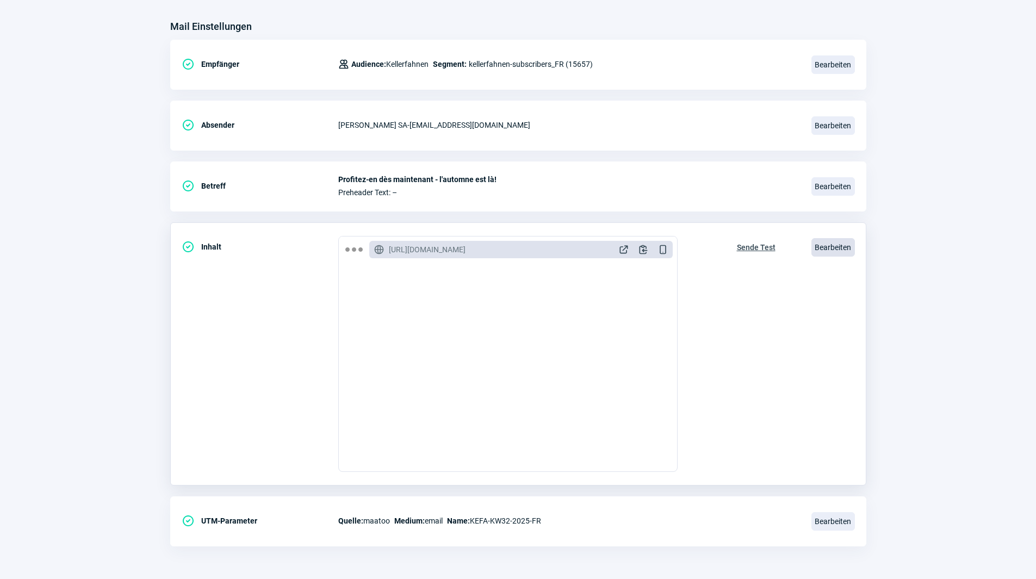
click at [826, 247] on span "Bearbeiten" at bounding box center [834, 247] width 44 height 18
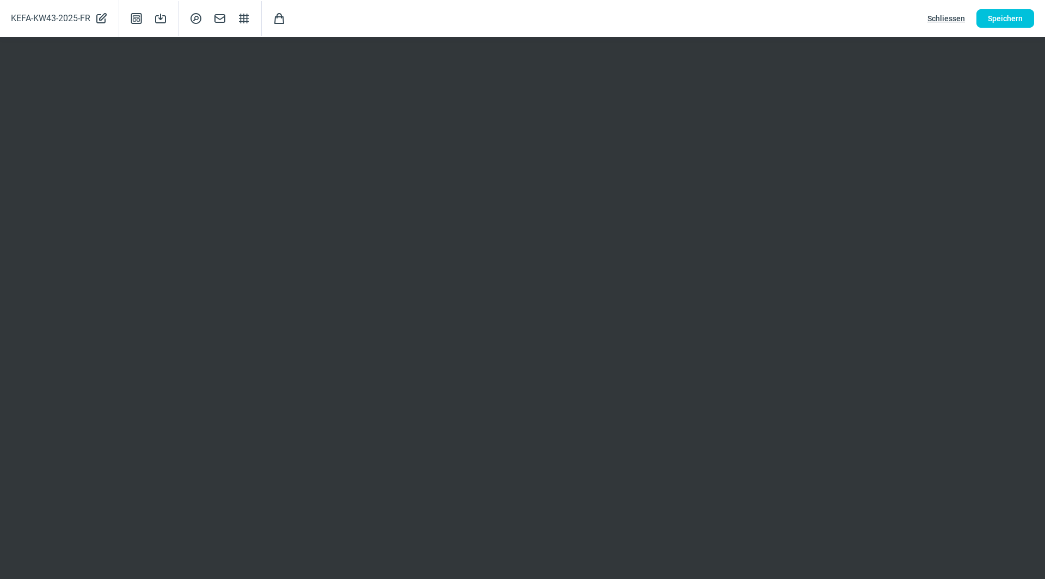
click at [958, 18] on span "Schliessen" at bounding box center [946, 18] width 38 height 17
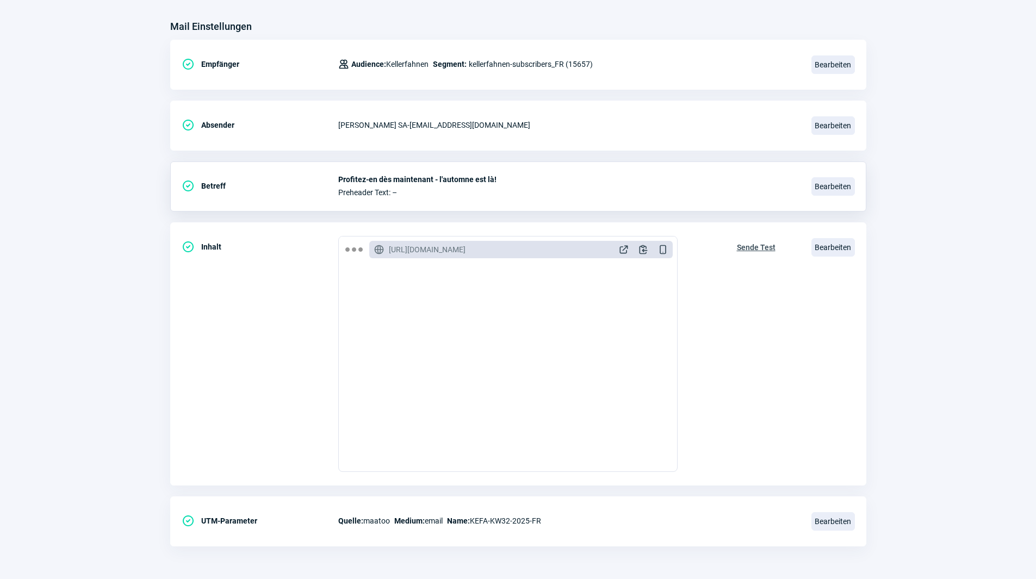
click at [857, 190] on div "CheckCircle icon Betreff Profitez-en dès maintenant - l'automne est là! Prehead…" at bounding box center [518, 187] width 696 height 50
click at [842, 189] on span "Bearbeiten" at bounding box center [834, 186] width 44 height 18
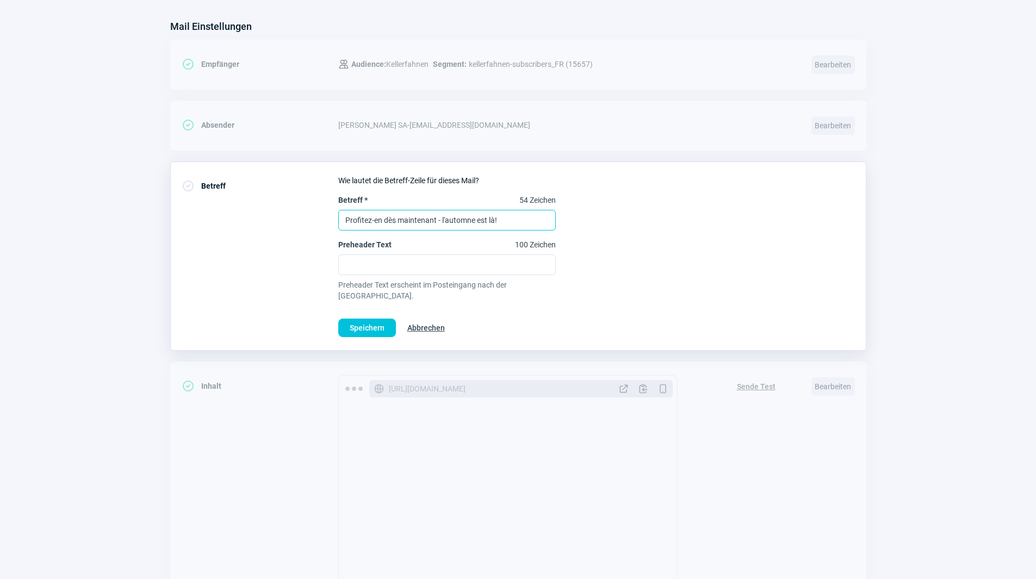
click at [515, 217] on input "Profitez-en dès maintenant - l'automne est là!" at bounding box center [447, 220] width 218 height 21
paste input "êt pour l'hiver ?"
type input "Prêt pour l'hiver?"
click at [379, 321] on span "Speichern" at bounding box center [367, 327] width 35 height 17
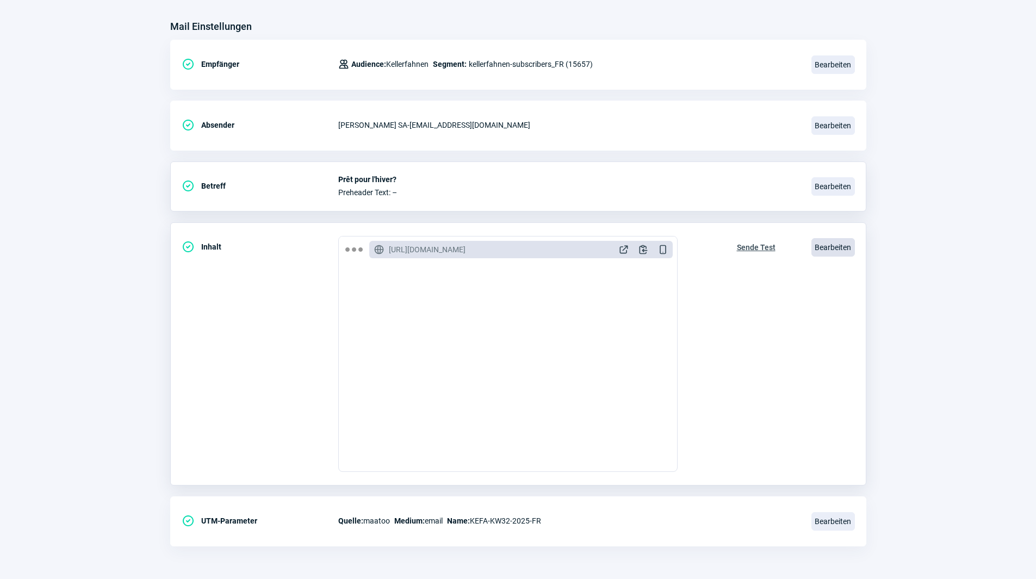
click at [831, 250] on span "Bearbeiten" at bounding box center [834, 247] width 44 height 18
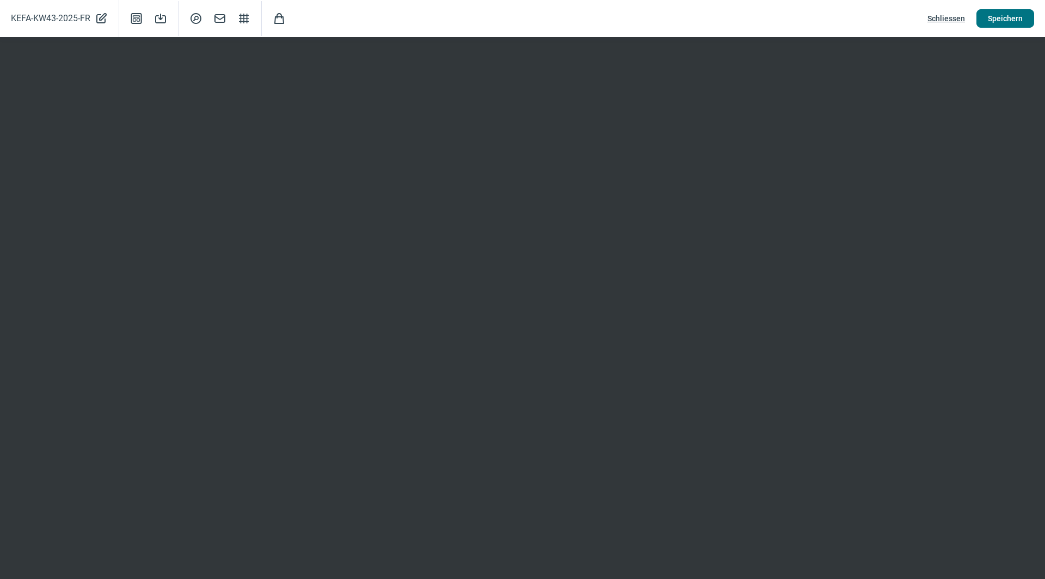
click at [1022, 21] on span "Speichern" at bounding box center [1004, 18] width 35 height 17
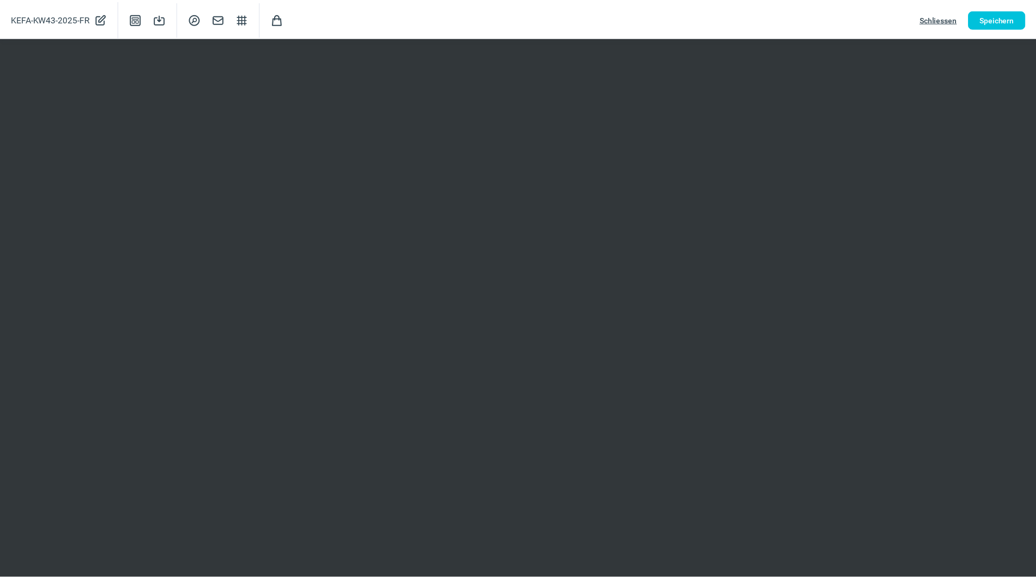
scroll to position [0, 0]
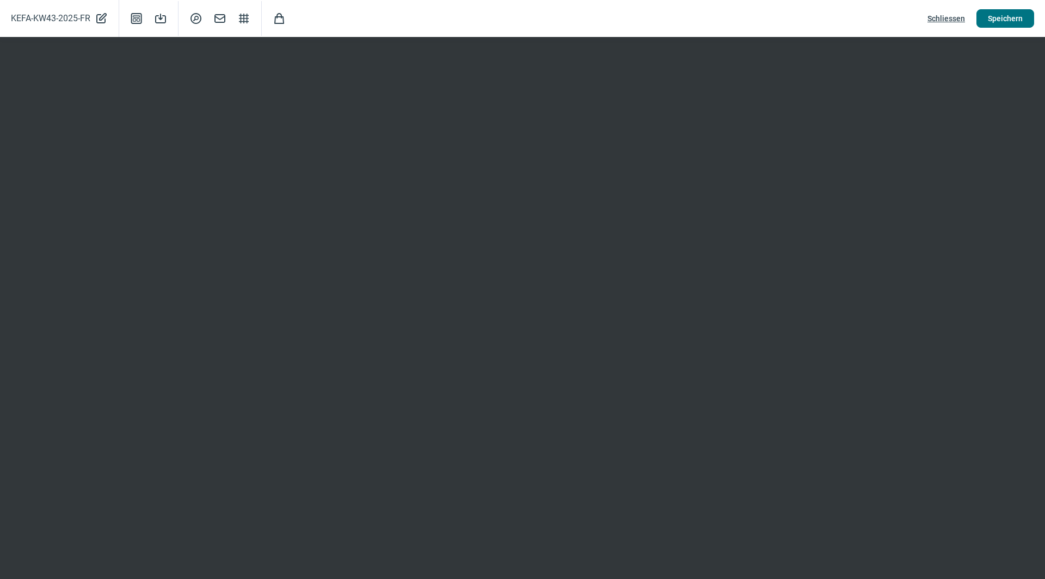
click at [1004, 10] on button "Speichern" at bounding box center [1005, 18] width 58 height 18
click at [1010, 23] on span "Speichern" at bounding box center [1004, 18] width 35 height 17
click at [988, 22] on span "Speichern" at bounding box center [1004, 18] width 35 height 17
click at [957, 15] on span "Schliessen" at bounding box center [946, 18] width 38 height 17
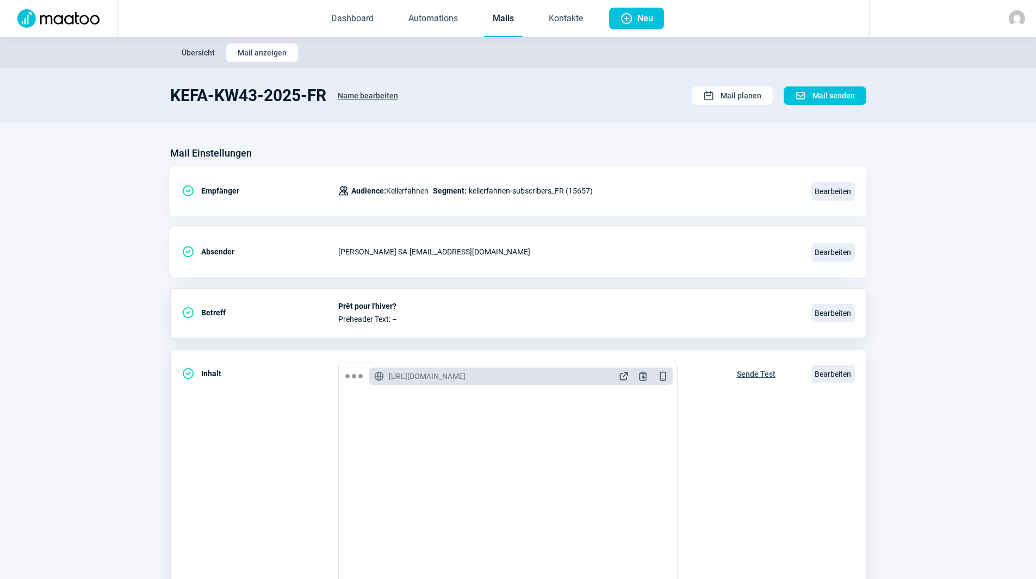
click at [758, 370] on span "Sende Test" at bounding box center [756, 374] width 39 height 17
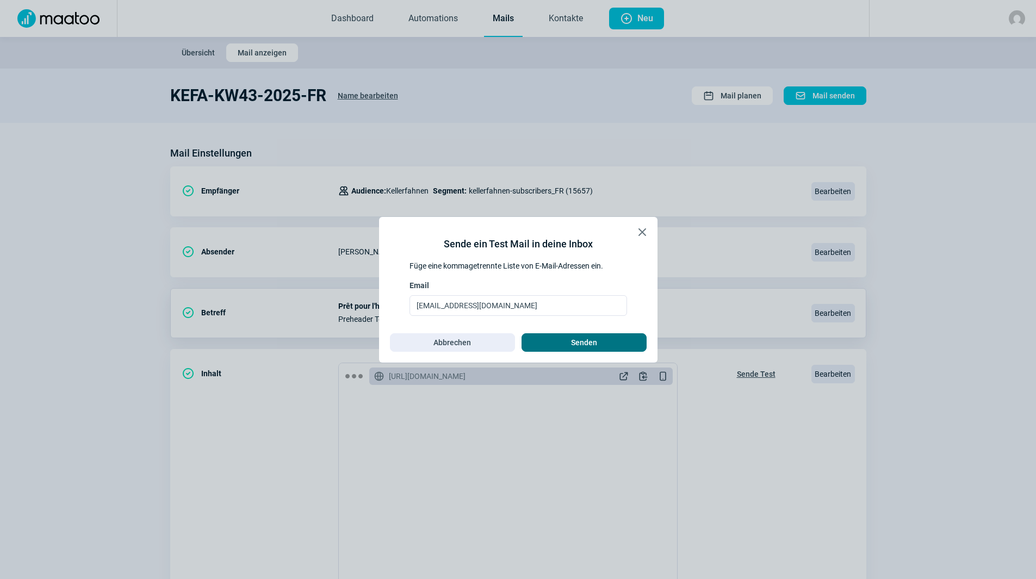
click at [599, 339] on span "Senden" at bounding box center [584, 342] width 102 height 17
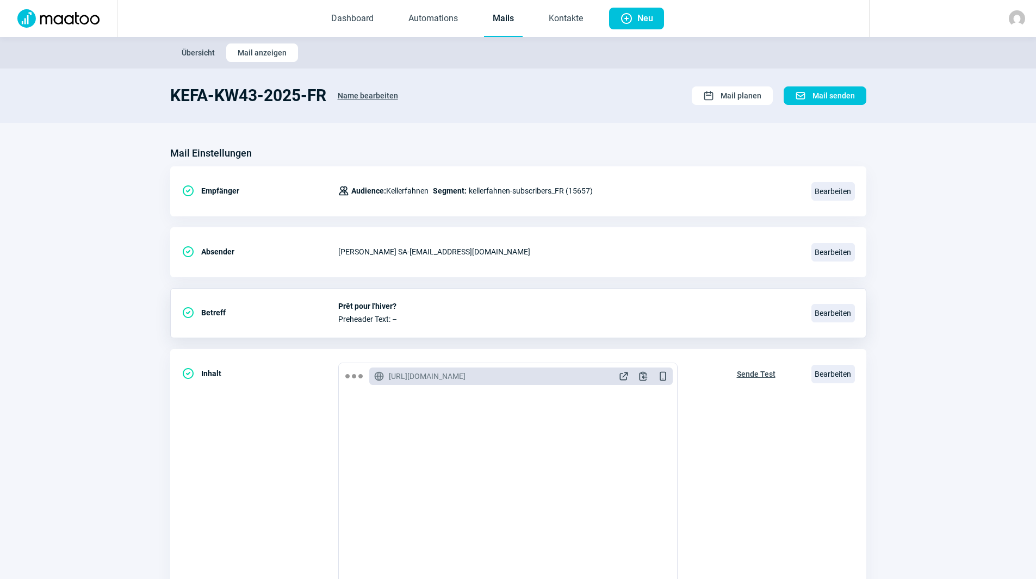
click at [503, 16] on link "Mails" at bounding box center [503, 19] width 39 height 36
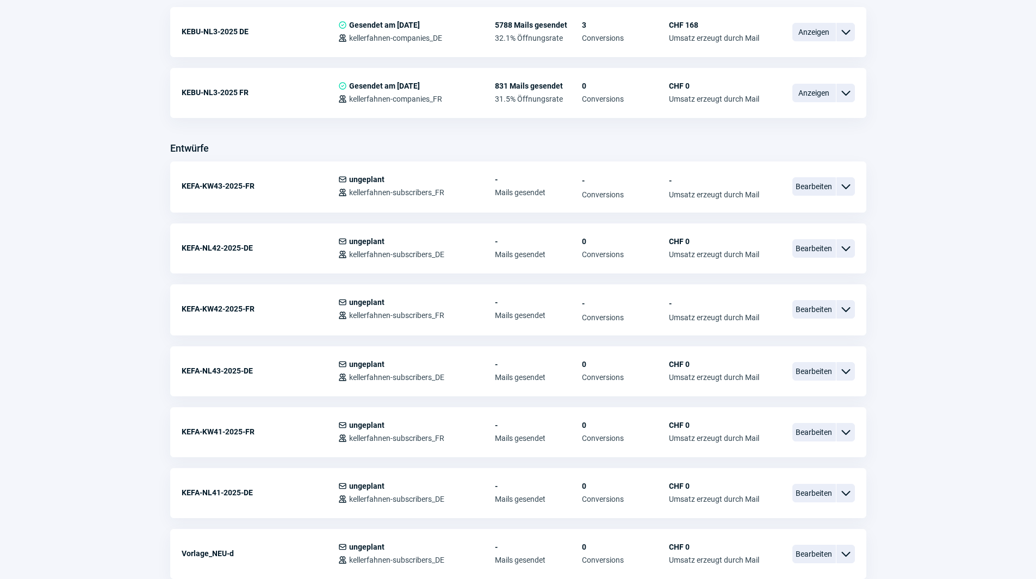
scroll to position [326, 0]
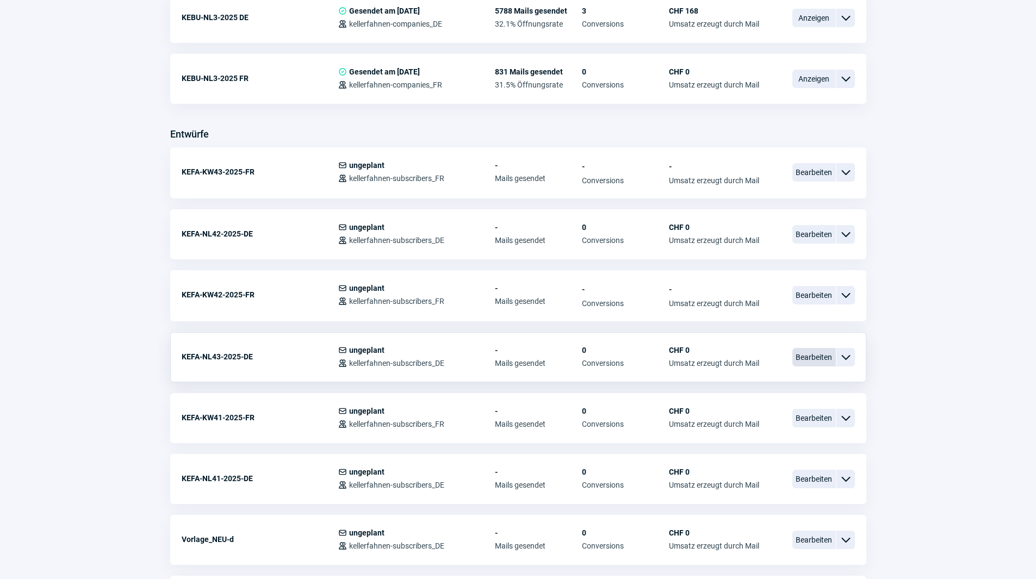
click at [816, 355] on span "Bearbeiten" at bounding box center [815, 357] width 44 height 18
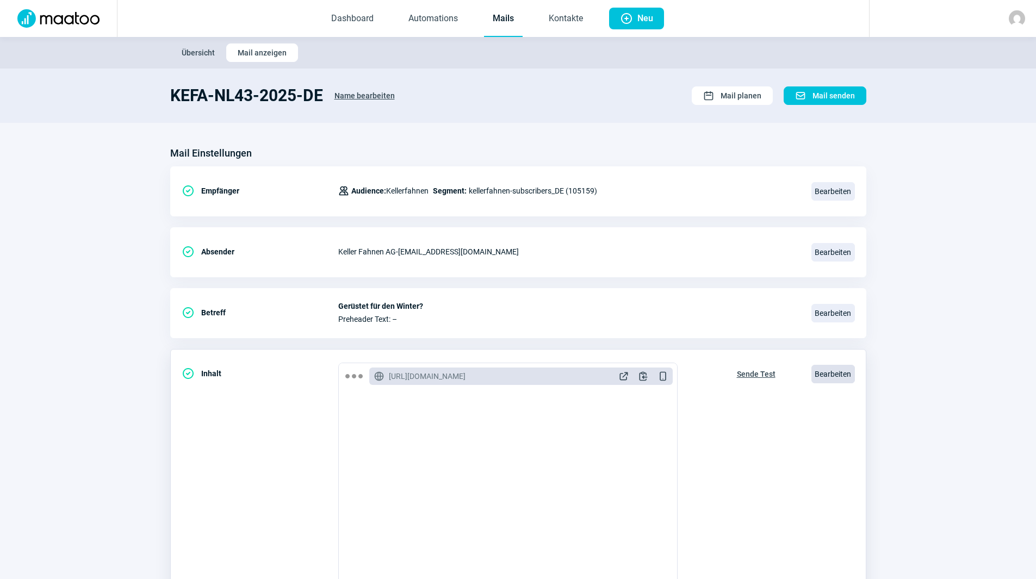
click at [847, 370] on span "Bearbeiten" at bounding box center [834, 374] width 44 height 18
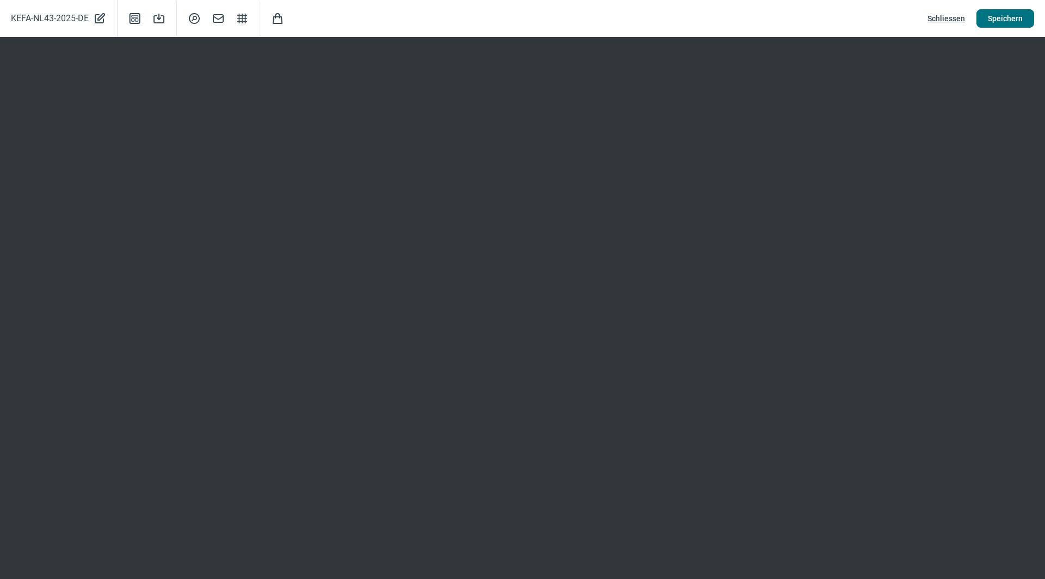
click at [1011, 12] on span "Speichern" at bounding box center [1004, 18] width 35 height 17
click at [1005, 18] on span "Speichern" at bounding box center [1004, 18] width 35 height 17
click at [955, 20] on span "Schliessen" at bounding box center [946, 18] width 38 height 17
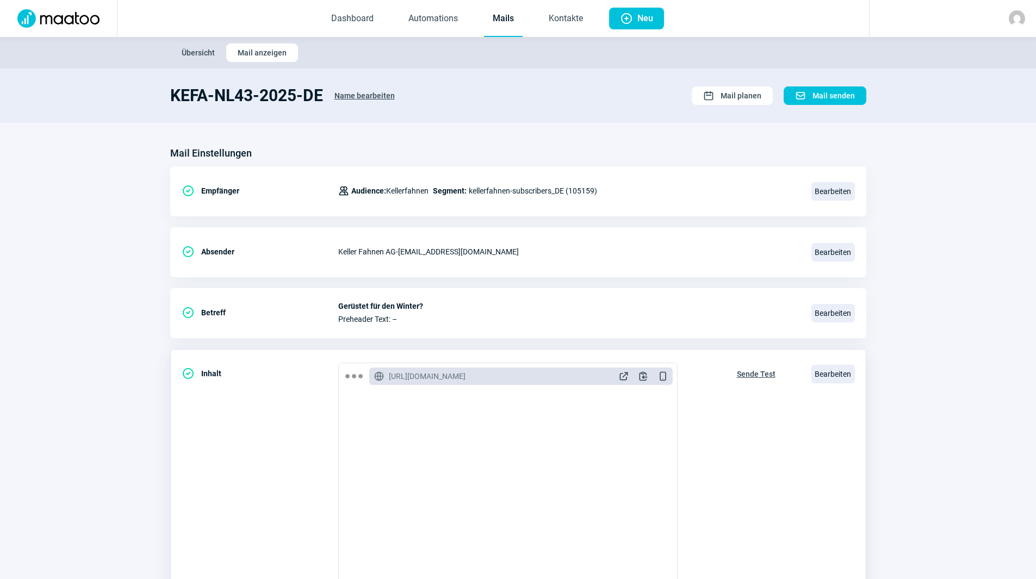
click at [765, 374] on span "Sende Test" at bounding box center [756, 374] width 39 height 17
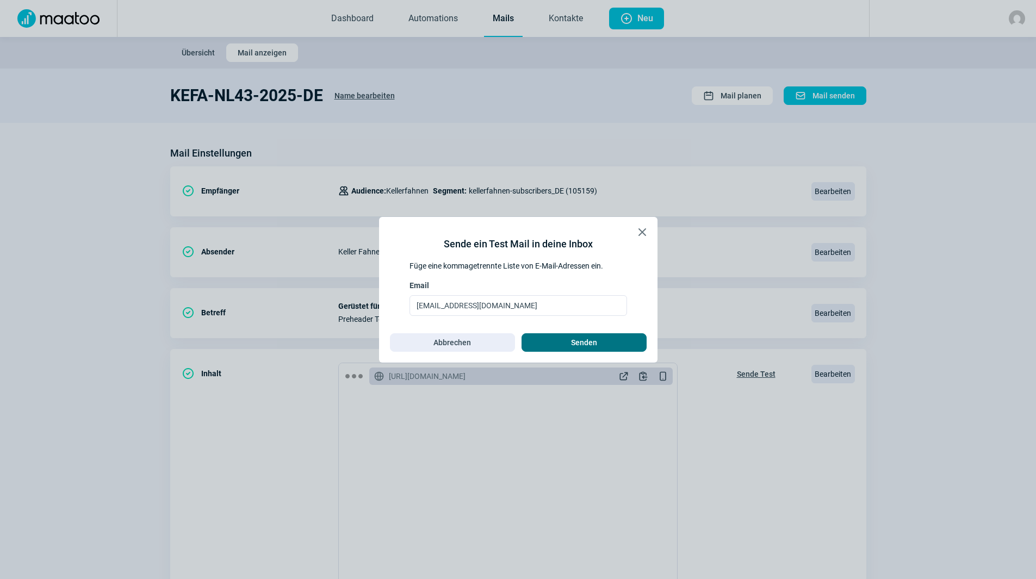
click at [613, 343] on span "Senden" at bounding box center [584, 342] width 102 height 17
